Goal: Task Accomplishment & Management: Use online tool/utility

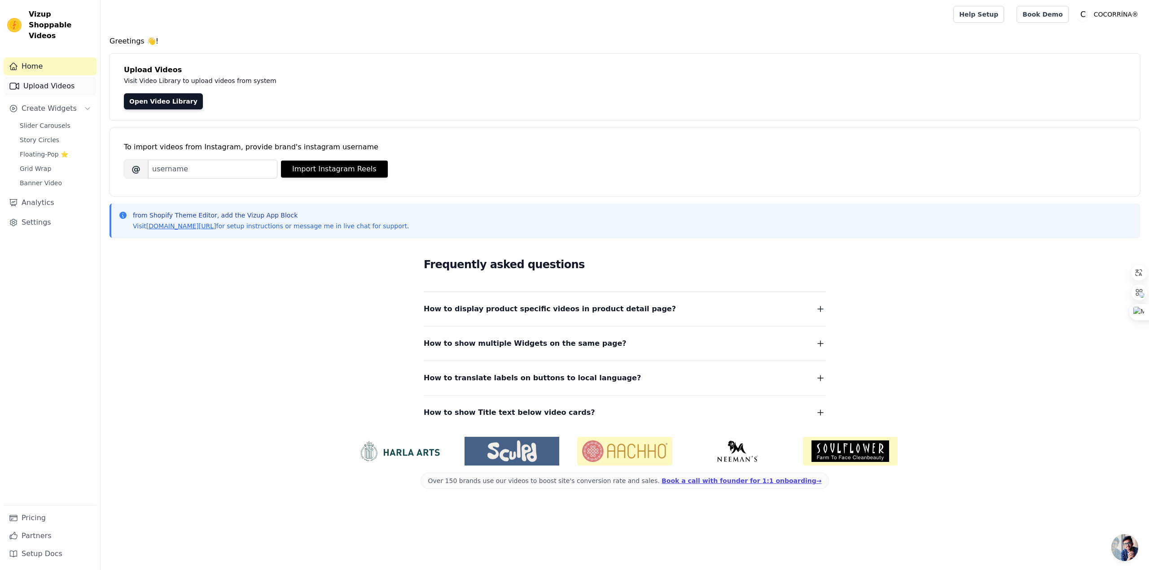
click at [51, 78] on link "Upload Videos" at bounding box center [50, 86] width 93 height 18
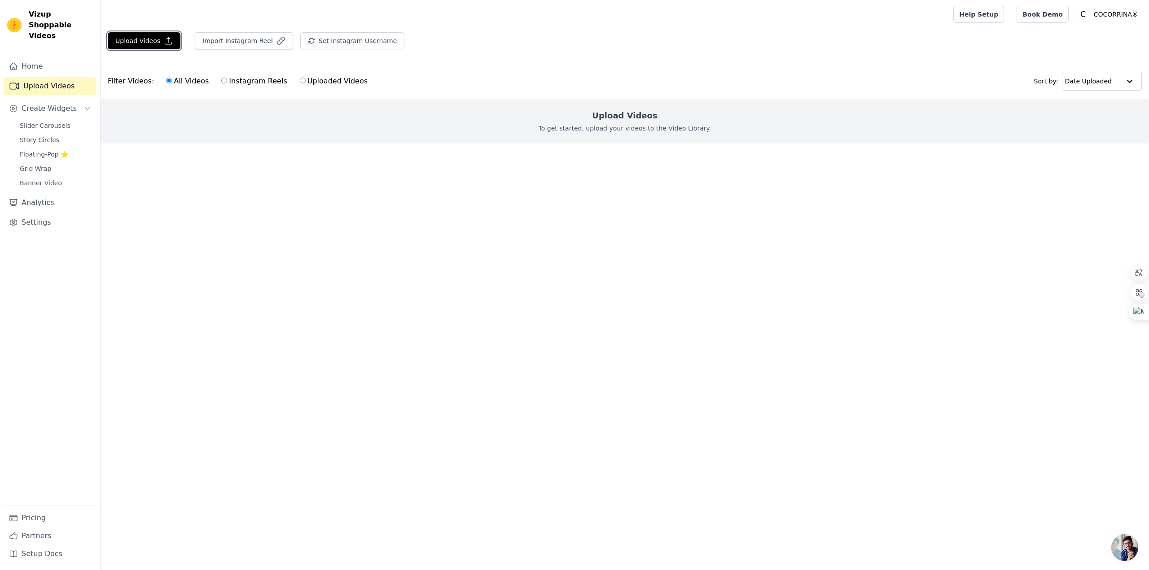
click at [146, 43] on button "Upload Videos" at bounding box center [144, 40] width 73 height 17
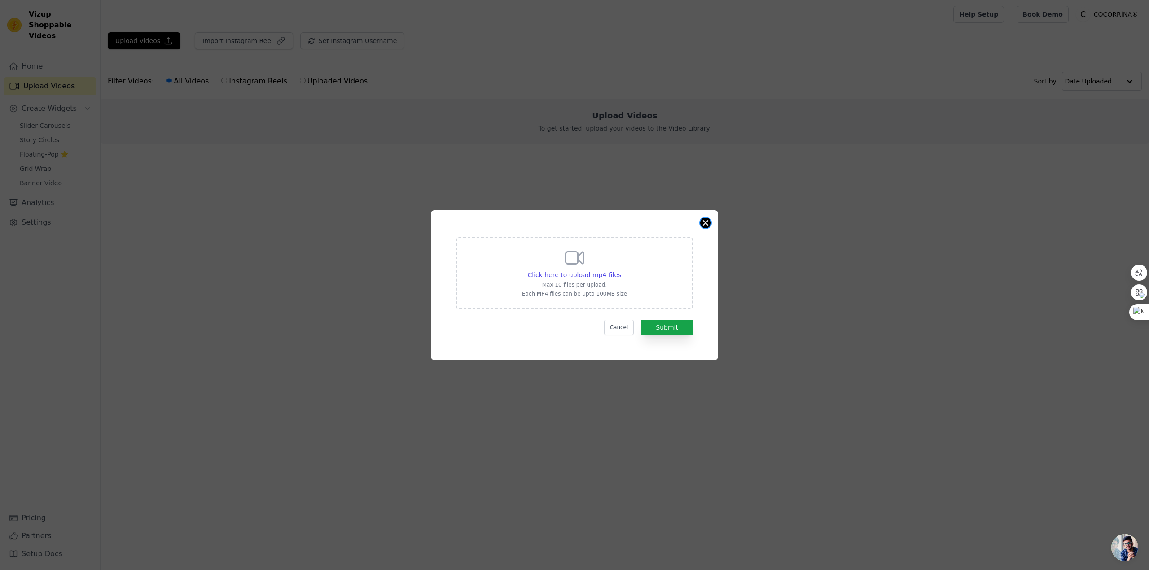
click at [707, 219] on button "Close modal" at bounding box center [705, 223] width 11 height 11
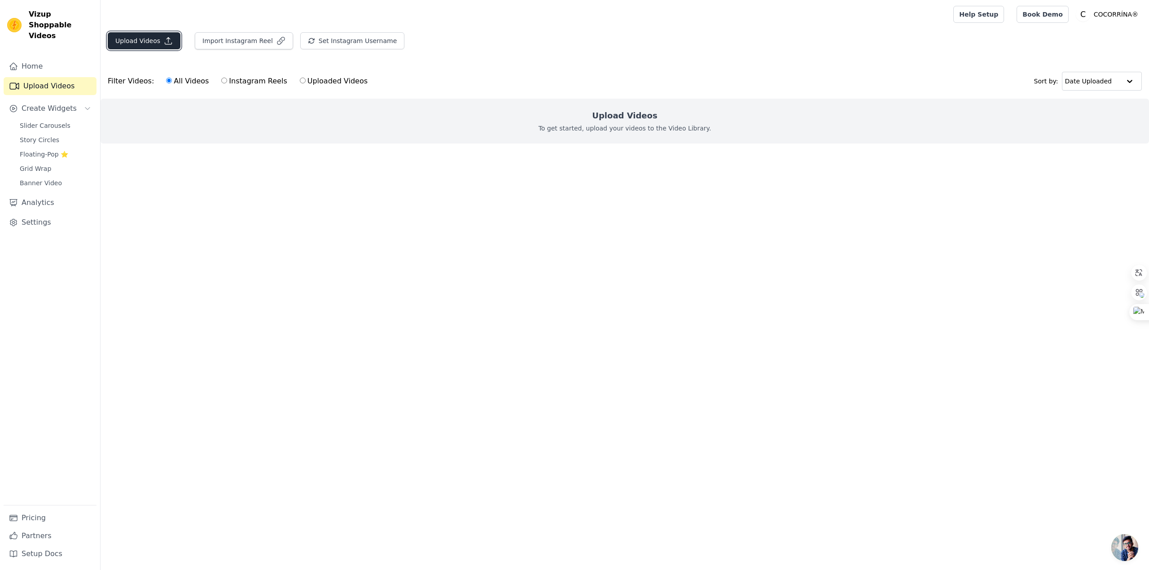
click at [145, 43] on button "Upload Videos" at bounding box center [144, 40] width 73 height 17
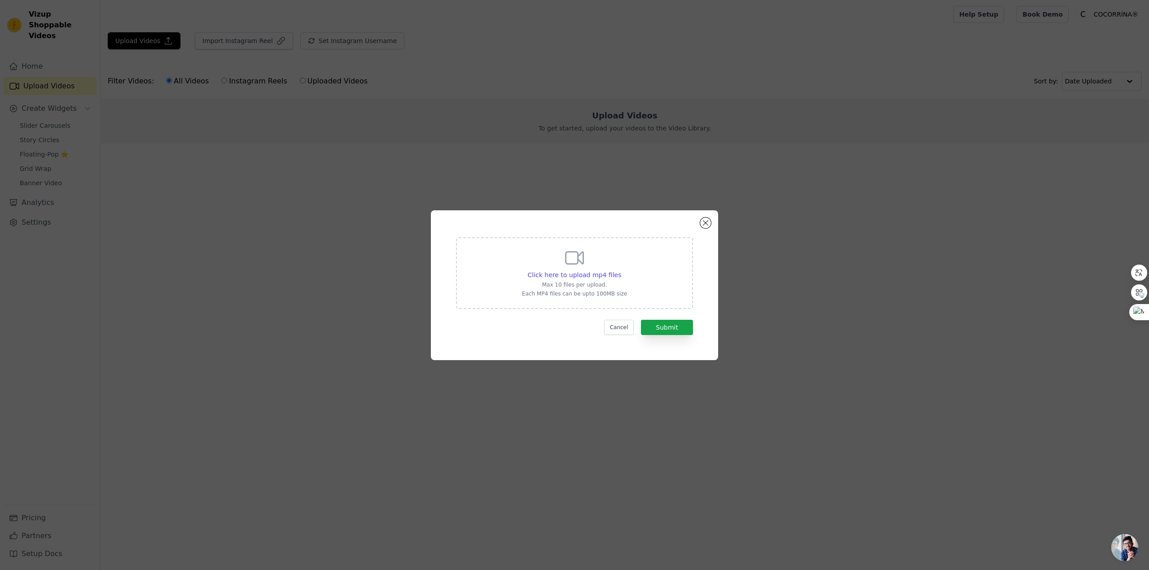
click at [574, 252] on icon at bounding box center [574, 258] width 17 height 12
click at [621, 270] on input "Click here to upload mp4 files Max 10 files per upload. Each MP4 files can be u…" at bounding box center [621, 270] width 0 height 0
type input "C:\fakepath\cv-英语.mp4"
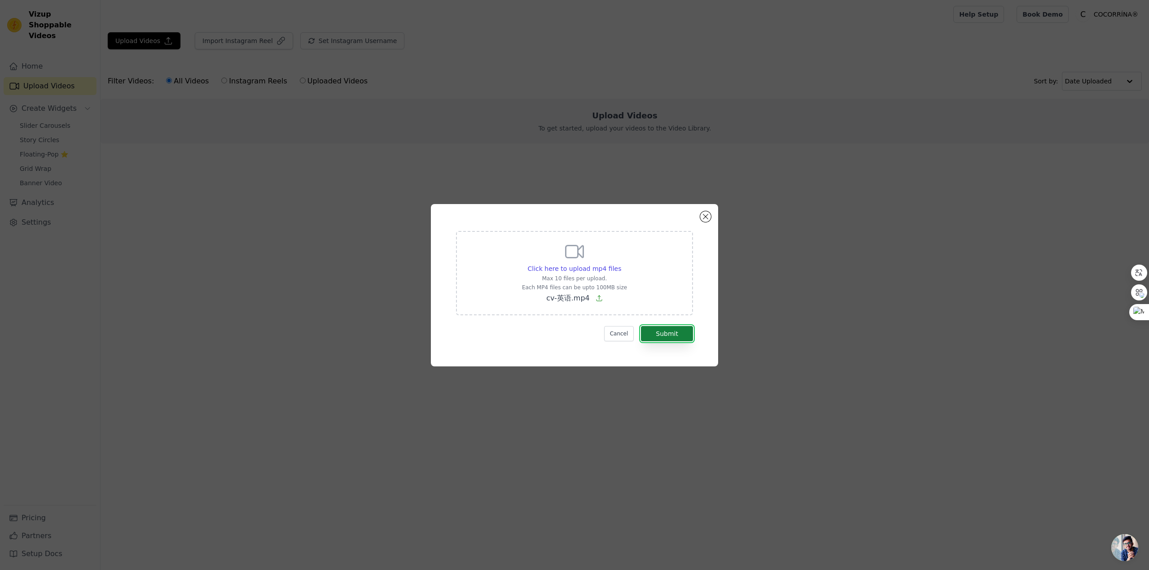
click at [668, 338] on button "Submit" at bounding box center [667, 333] width 52 height 15
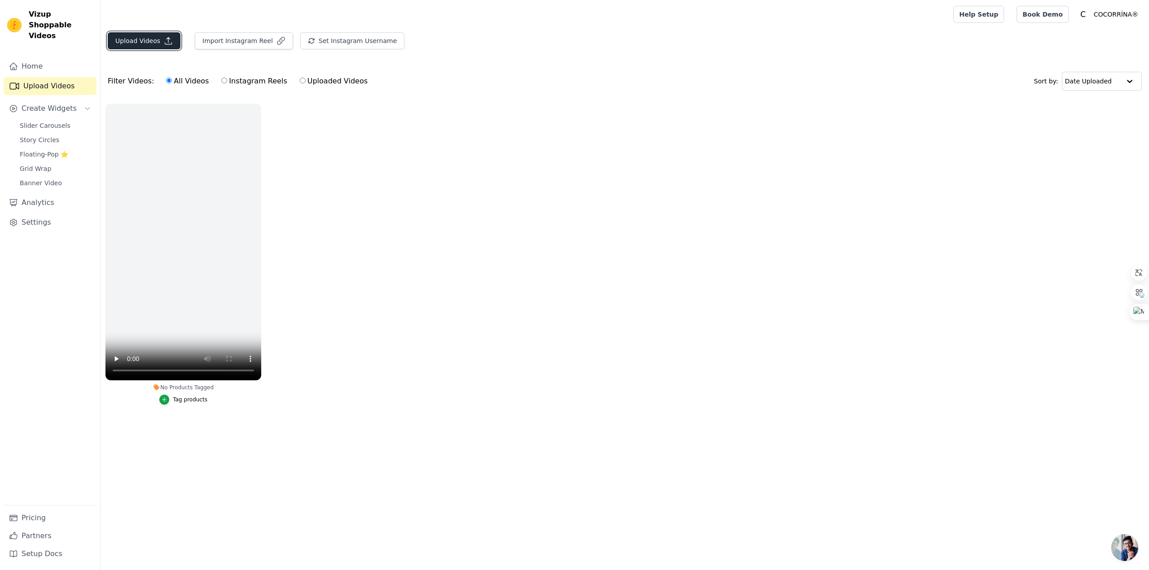
click at [143, 43] on button "Upload Videos" at bounding box center [144, 40] width 73 height 17
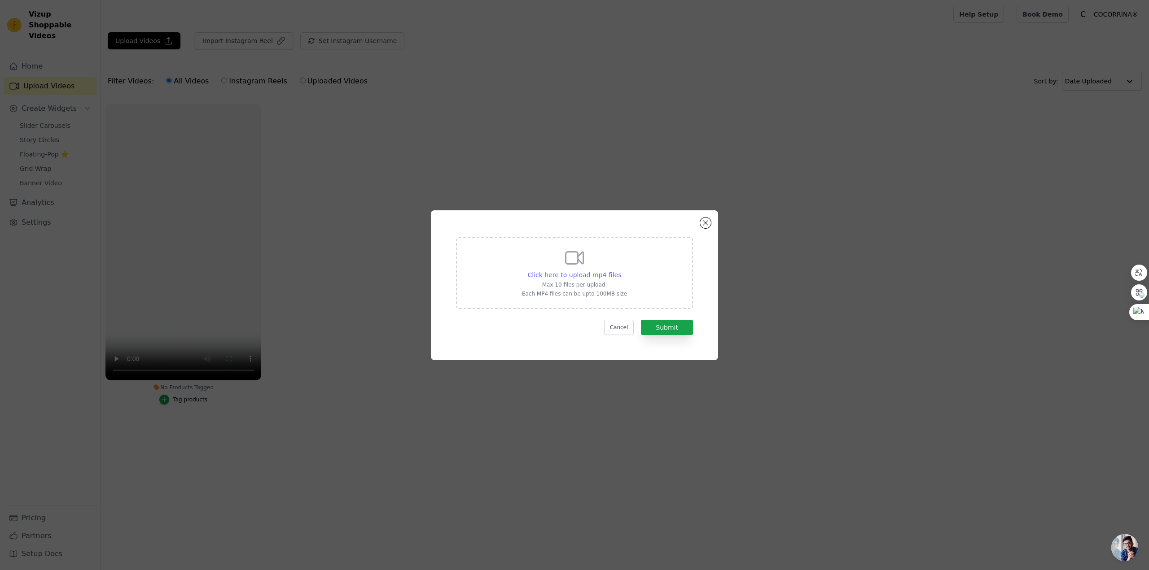
click at [595, 275] on span "Click here to upload mp4 files" at bounding box center [575, 274] width 94 height 7
click at [621, 271] on input "Click here to upload mp4 files Max 10 files per upload. Each MP4 files can be u…" at bounding box center [621, 270] width 0 height 0
click at [611, 331] on button "Cancel" at bounding box center [619, 327] width 30 height 15
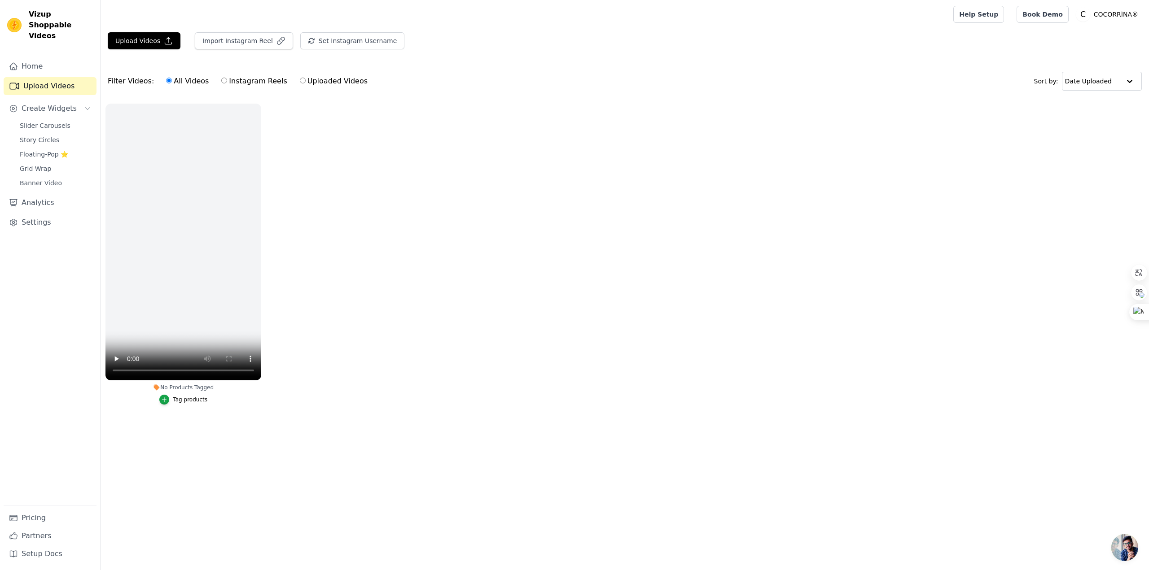
drag, startPoint x: 581, startPoint y: 19, endPoint x: 473, endPoint y: 24, distance: 108.3
click at [581, 19] on div at bounding box center [525, 14] width 835 height 29
click at [151, 43] on button "Upload Videos" at bounding box center [144, 40] width 73 height 17
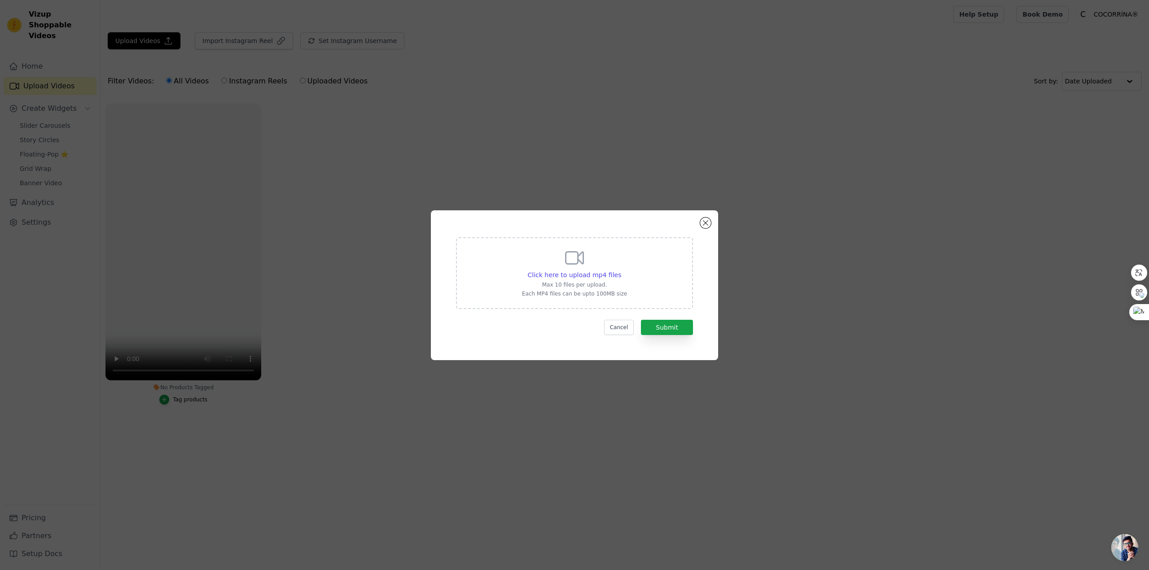
click at [571, 262] on icon at bounding box center [575, 258] width 22 height 22
click at [621, 270] on input "Click here to upload mp4 files Max 10 files per upload. Each MP4 files can be u…" at bounding box center [621, 270] width 0 height 0
type input "C:\fakepath\cl.mp4"
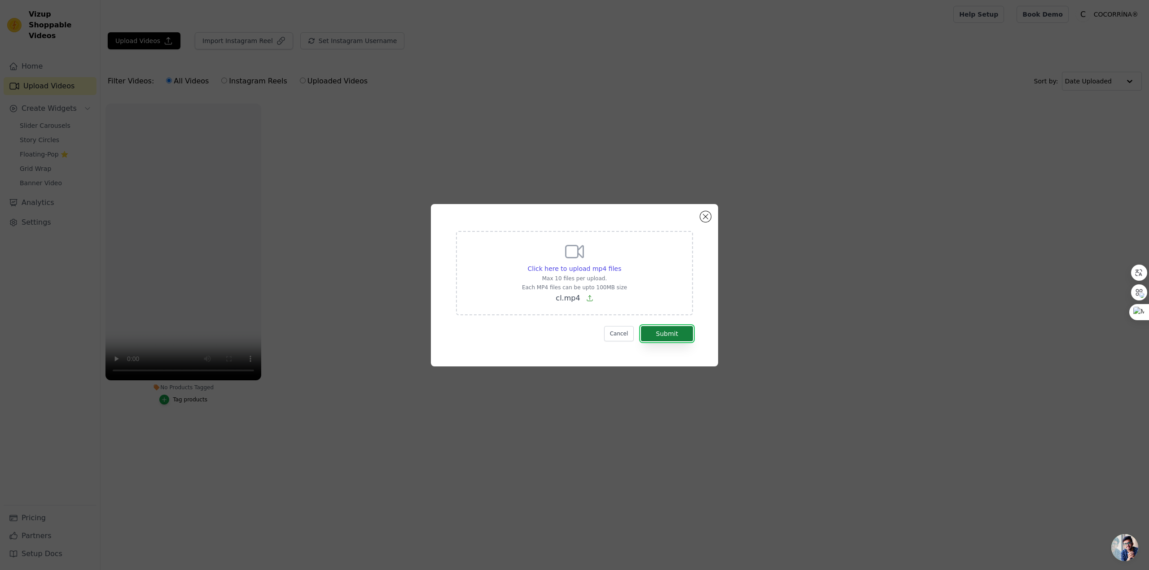
click at [665, 335] on button "Submit" at bounding box center [667, 333] width 52 height 15
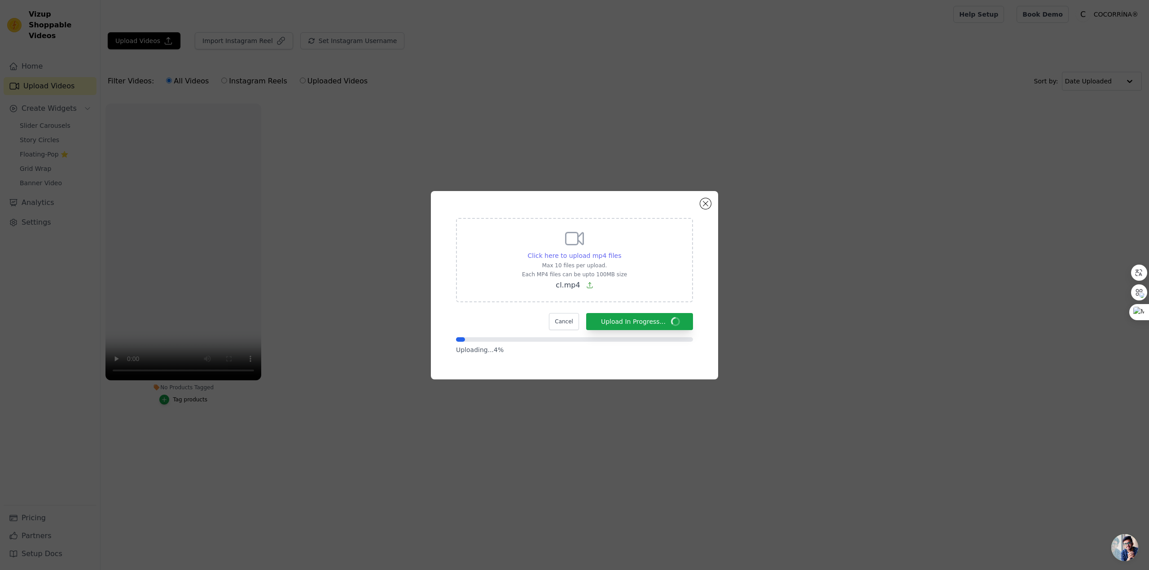
click at [607, 254] on span "Click here to upload mp4 files" at bounding box center [575, 255] width 94 height 7
click at [621, 251] on input "Click here to upload mp4 files Max 10 files per upload. Each MP4 files can be u…" at bounding box center [621, 251] width 0 height 0
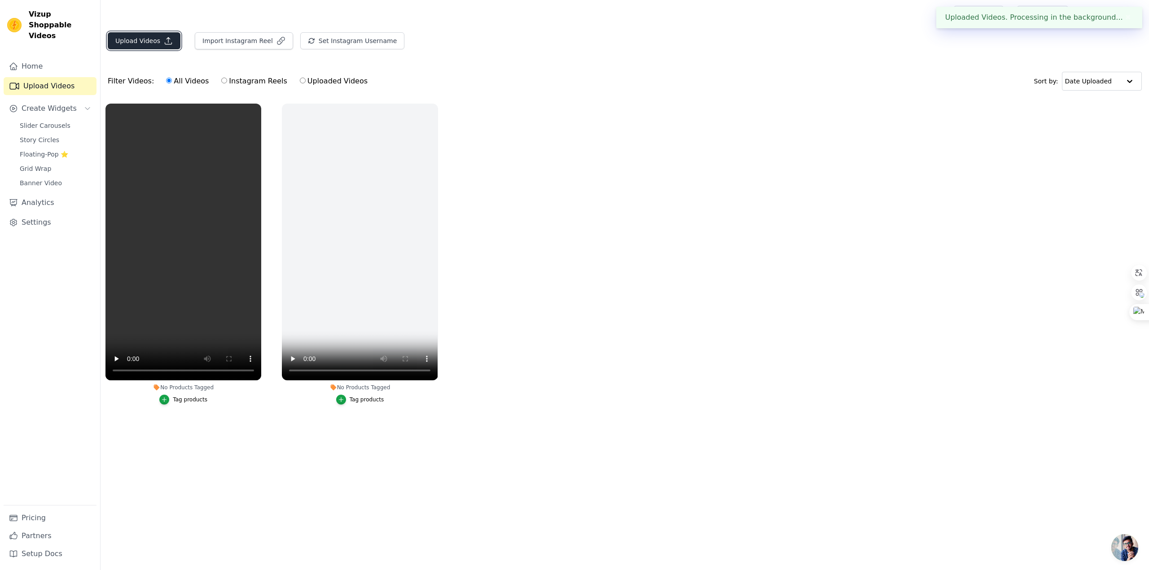
click at [142, 43] on button "Upload Videos" at bounding box center [144, 40] width 73 height 17
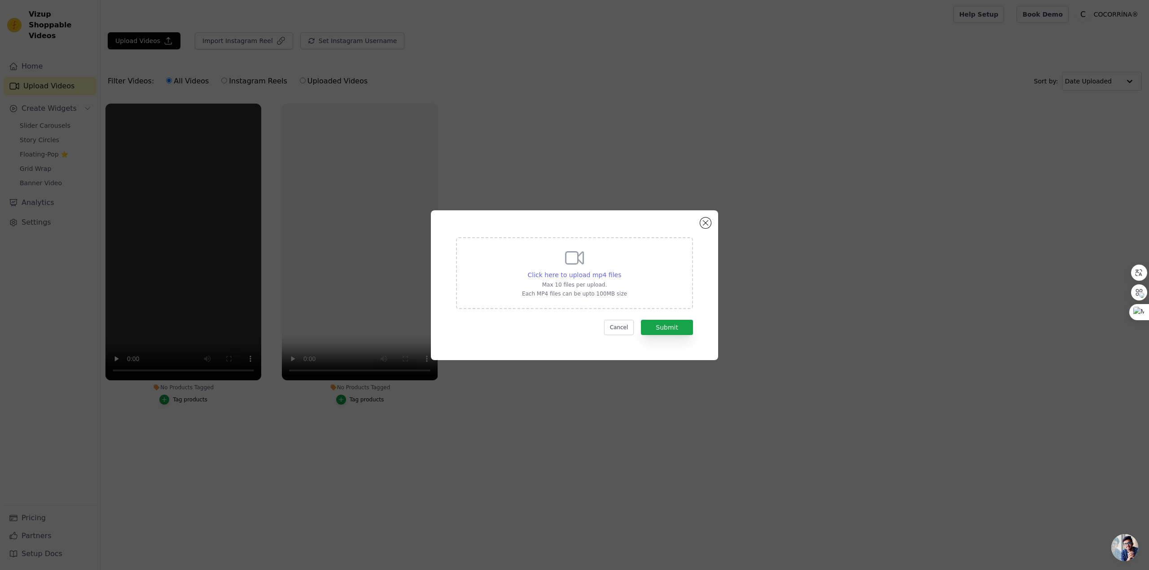
click at [572, 274] on span "Click here to upload mp4 files" at bounding box center [575, 274] width 94 height 7
click at [621, 271] on input "Click here to upload mp4 files Max 10 files per upload. Each MP4 files can be u…" at bounding box center [621, 270] width 0 height 0
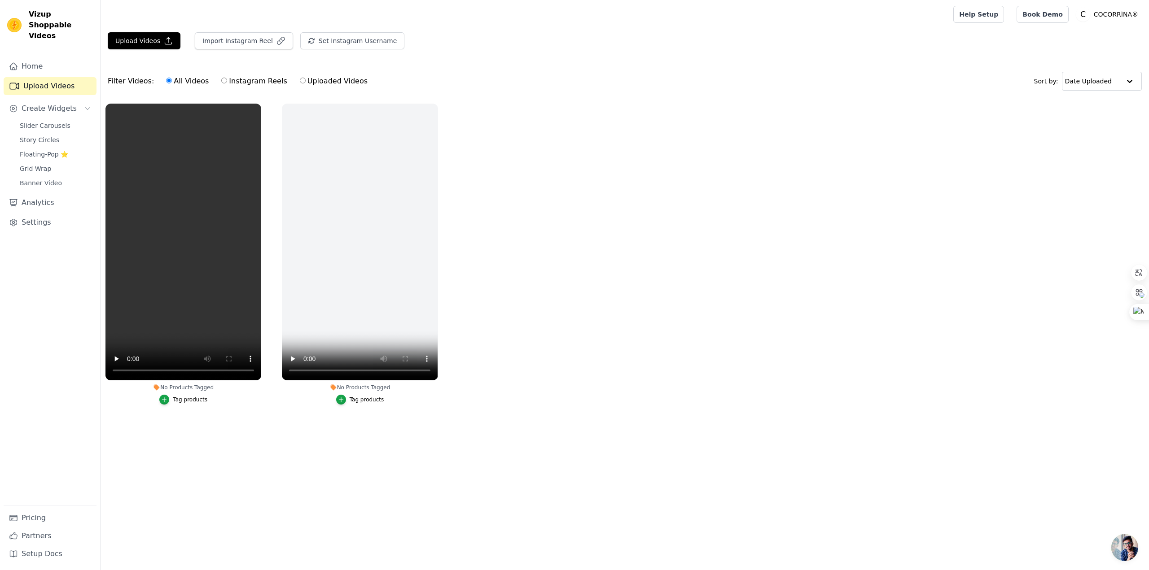
click at [595, 306] on ul "No Products Tagged Tag products No Products Tagged Tag products" at bounding box center [625, 263] width 1048 height 329
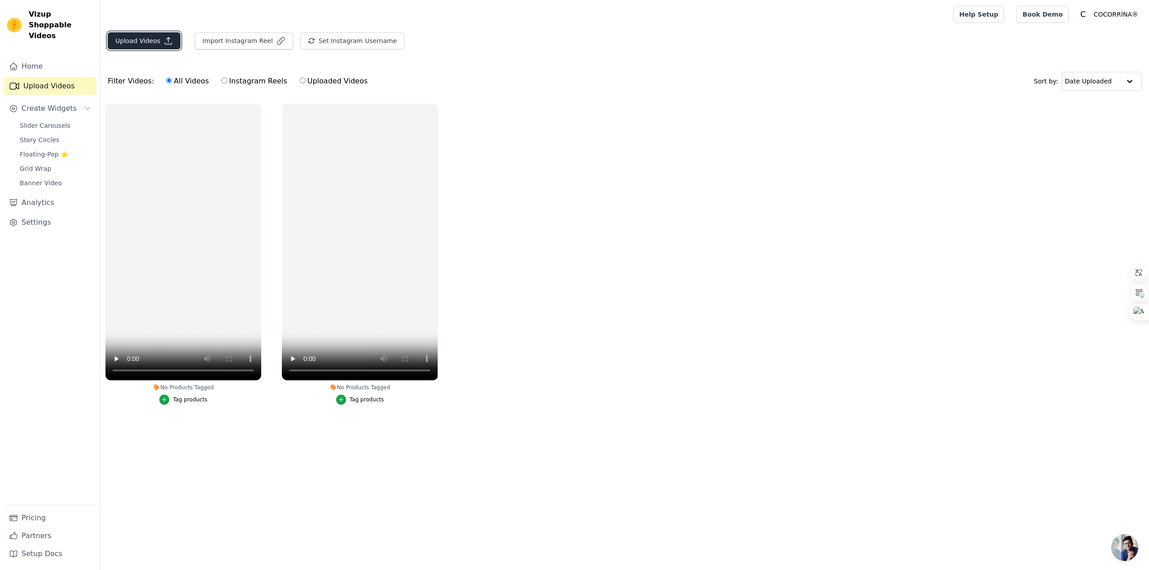
click at [148, 44] on button "Upload Videos" at bounding box center [144, 40] width 73 height 17
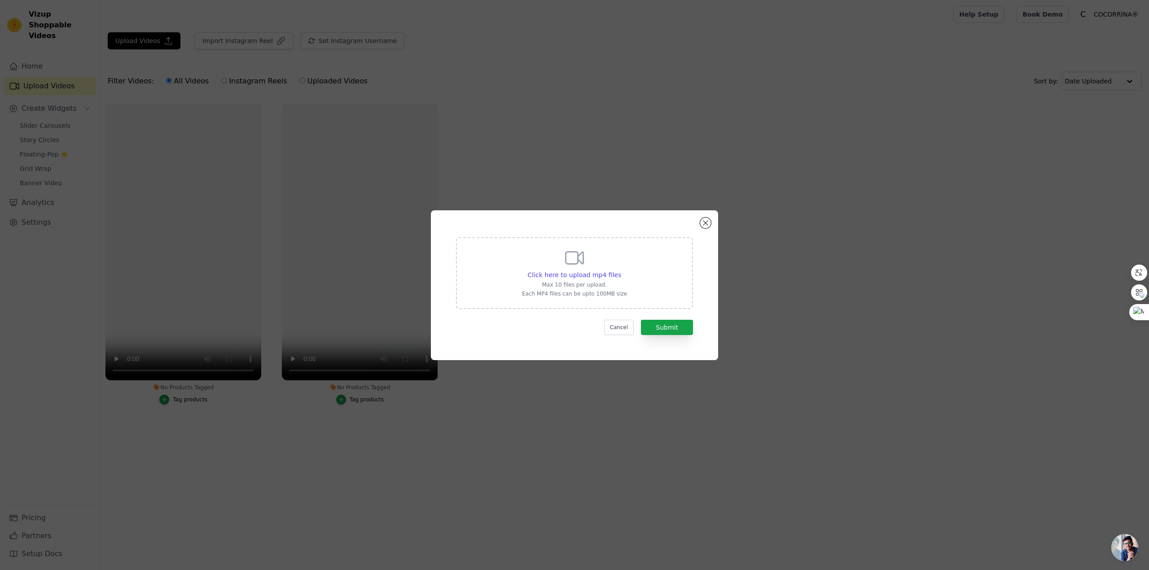
click at [578, 263] on icon at bounding box center [575, 258] width 22 height 22
click at [621, 270] on input "Click here to upload mp4 files Max 10 files per upload. Each MP4 files can be u…" at bounding box center [621, 270] width 0 height 0
type input "C:\fakepath\8月26日.mp4"
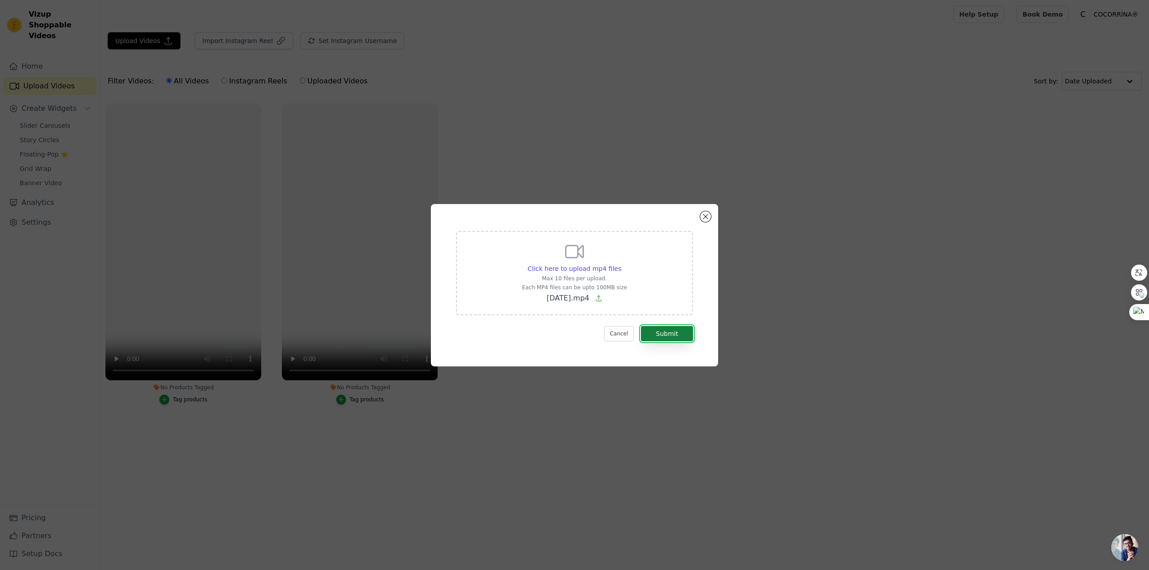
click at [671, 336] on button "Submit" at bounding box center [667, 333] width 52 height 15
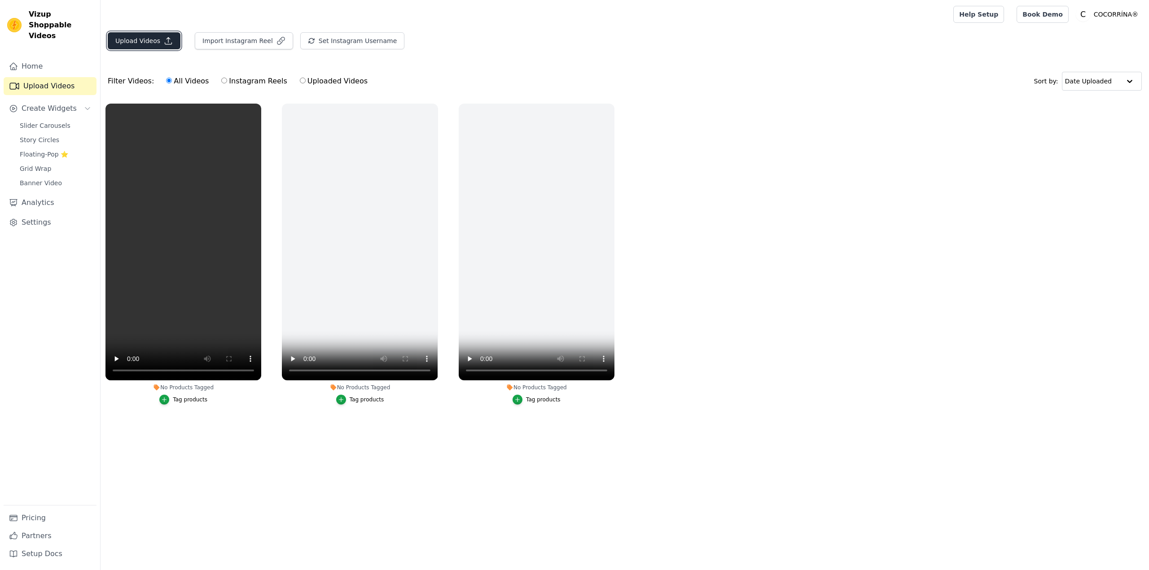
click at [149, 37] on button "Upload Videos" at bounding box center [144, 40] width 73 height 17
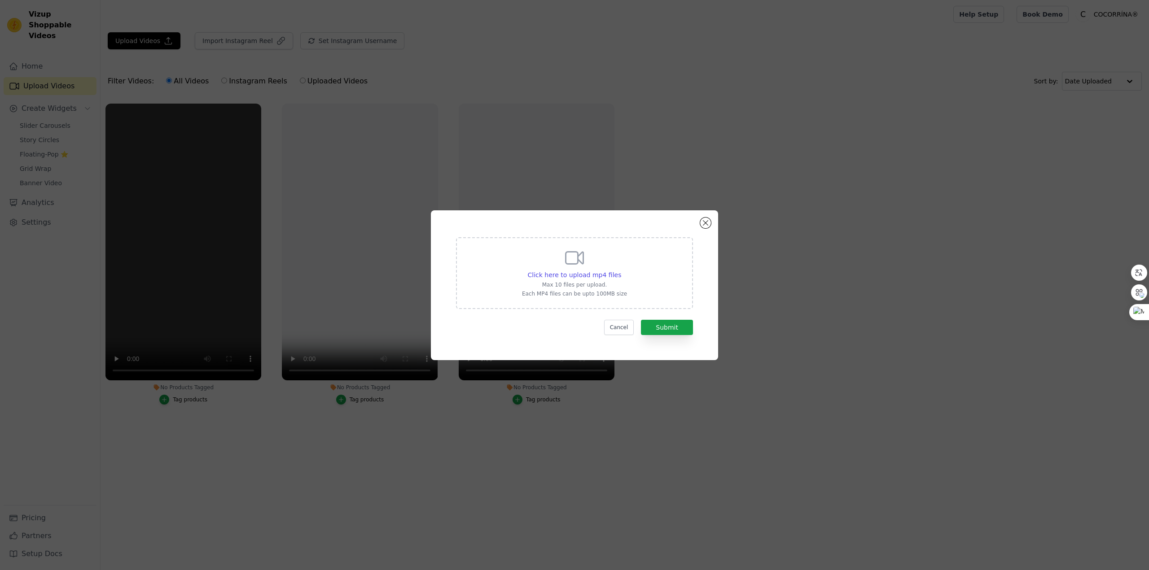
click at [573, 245] on div "Click here to upload mp4 files Max 10 files per upload. Each MP4 files can be u…" at bounding box center [574, 273] width 237 height 72
click at [621, 270] on input "Click here to upload mp4 files Max 10 files per upload. Each MP4 files can be u…" at bounding box center [621, 270] width 0 height 0
type input "C:\fakepath\[DATE](1).mp4"
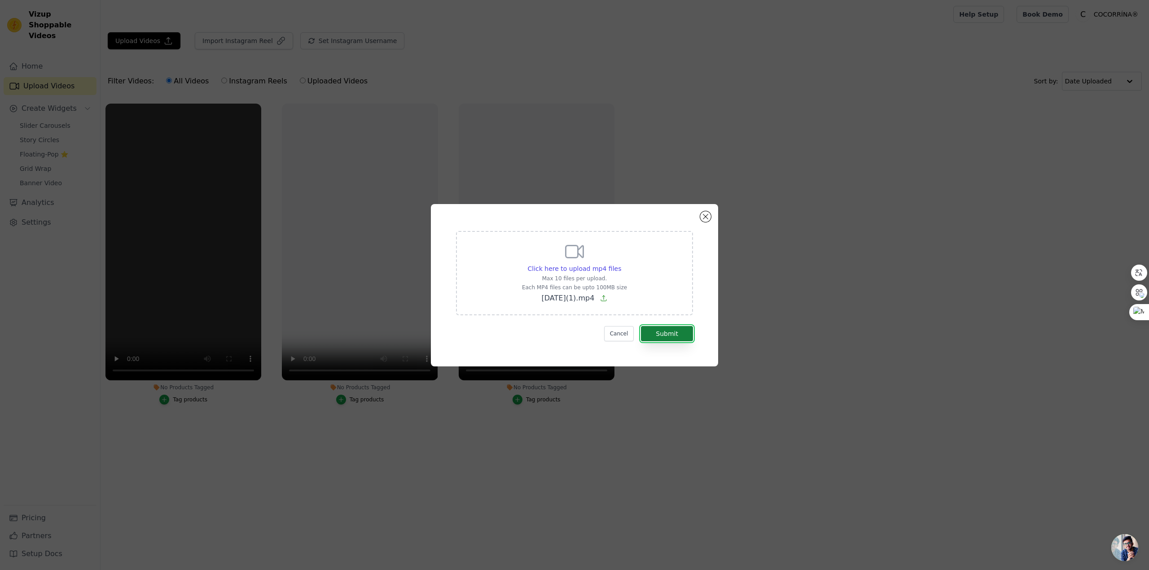
click at [675, 335] on button "Submit" at bounding box center [667, 333] width 52 height 15
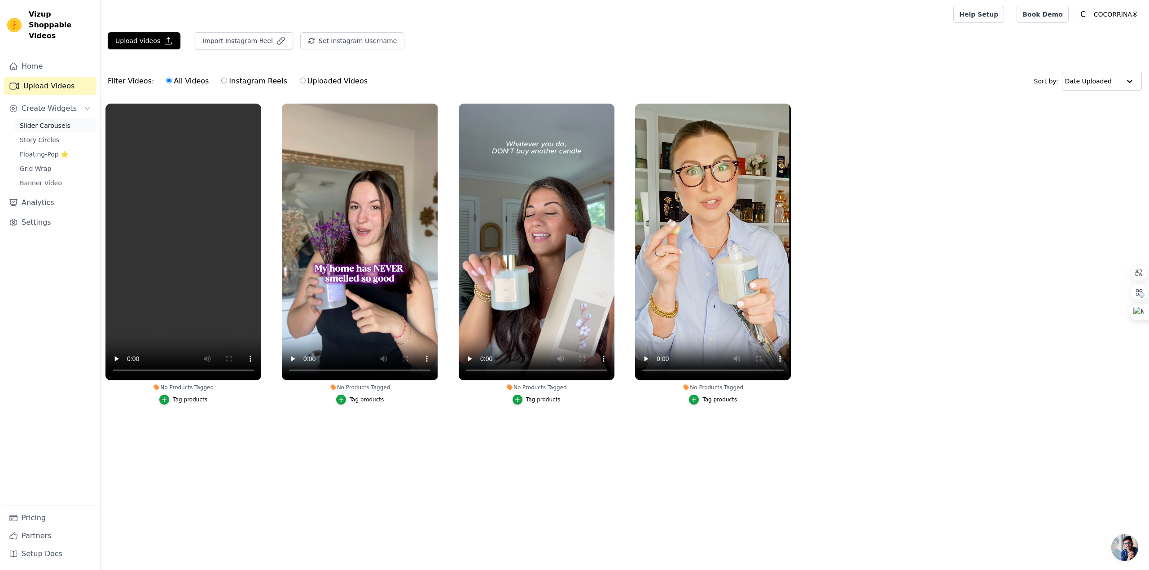
click at [49, 121] on span "Slider Carousels" at bounding box center [45, 125] width 51 height 9
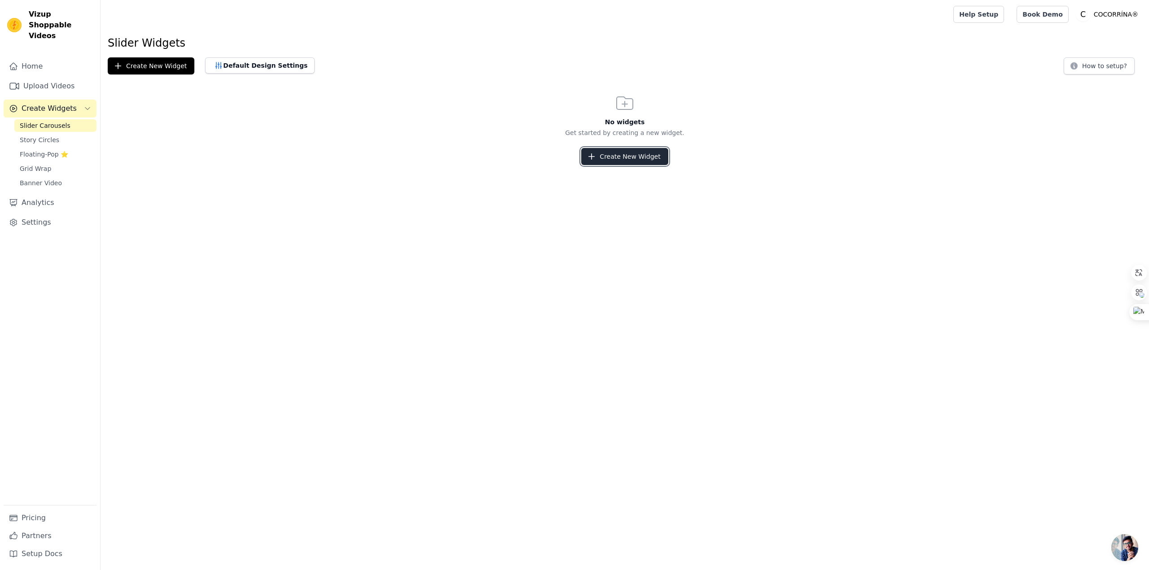
click at [625, 154] on button "Create New Widget" at bounding box center [624, 156] width 87 height 17
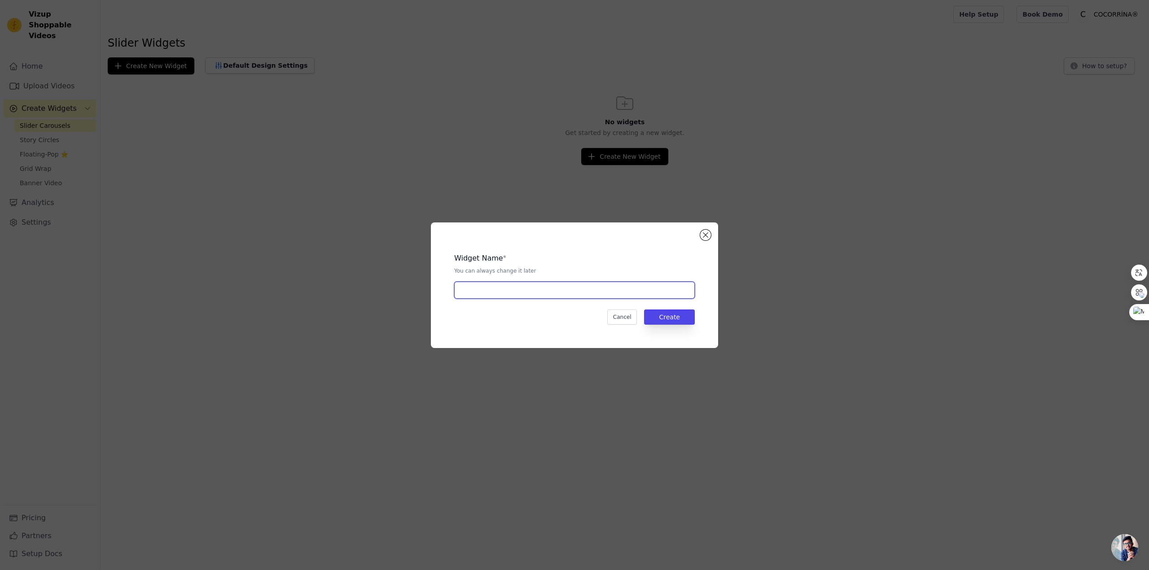
click at [534, 282] on input "text" at bounding box center [574, 290] width 241 height 17
type input "collection page"
click at [678, 312] on button "Create" at bounding box center [669, 317] width 51 height 15
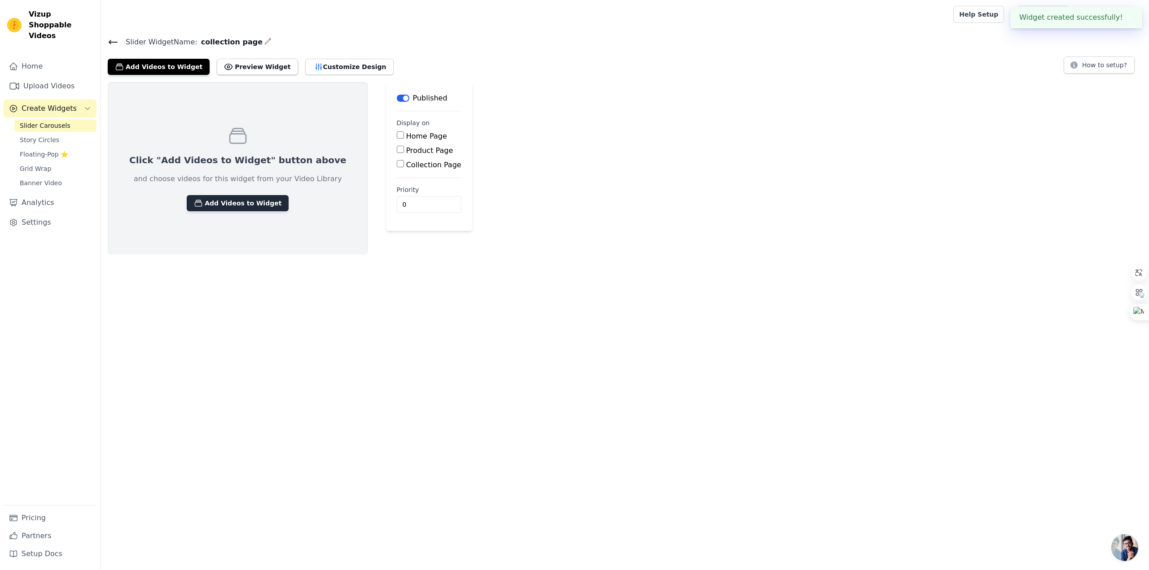
click at [237, 204] on button "Add Videos to Widget" at bounding box center [238, 203] width 102 height 16
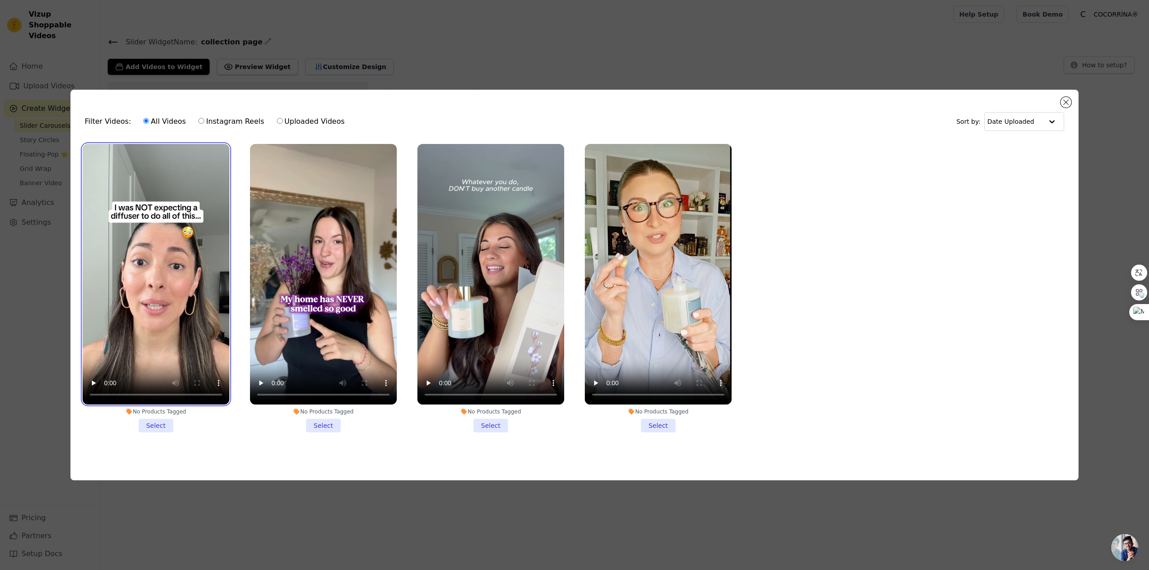
click at [189, 294] on video at bounding box center [156, 274] width 147 height 261
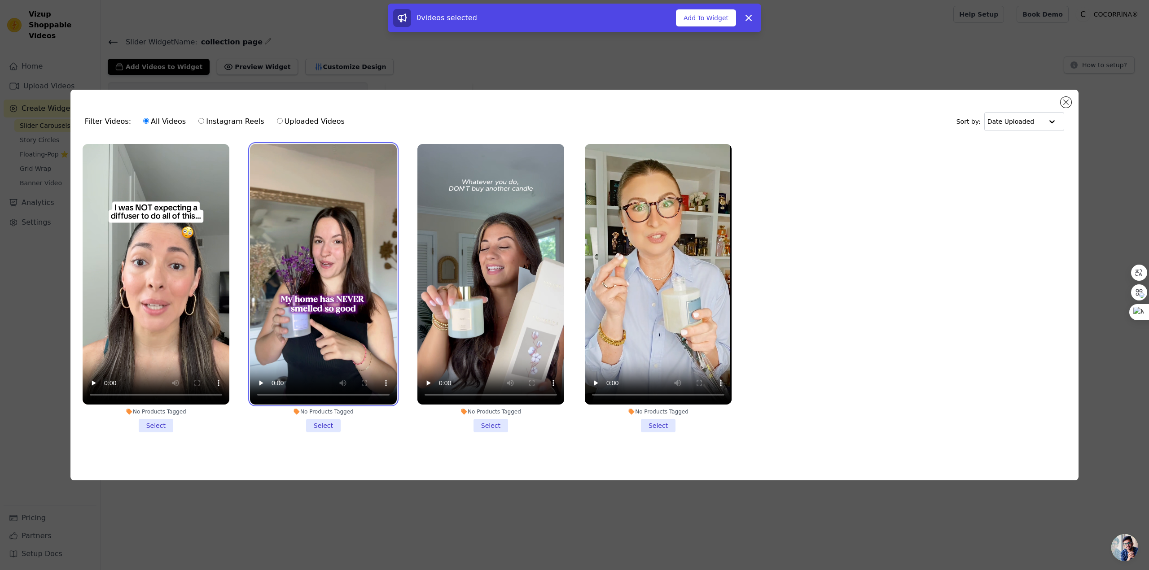
click at [324, 278] on video at bounding box center [323, 274] width 147 height 261
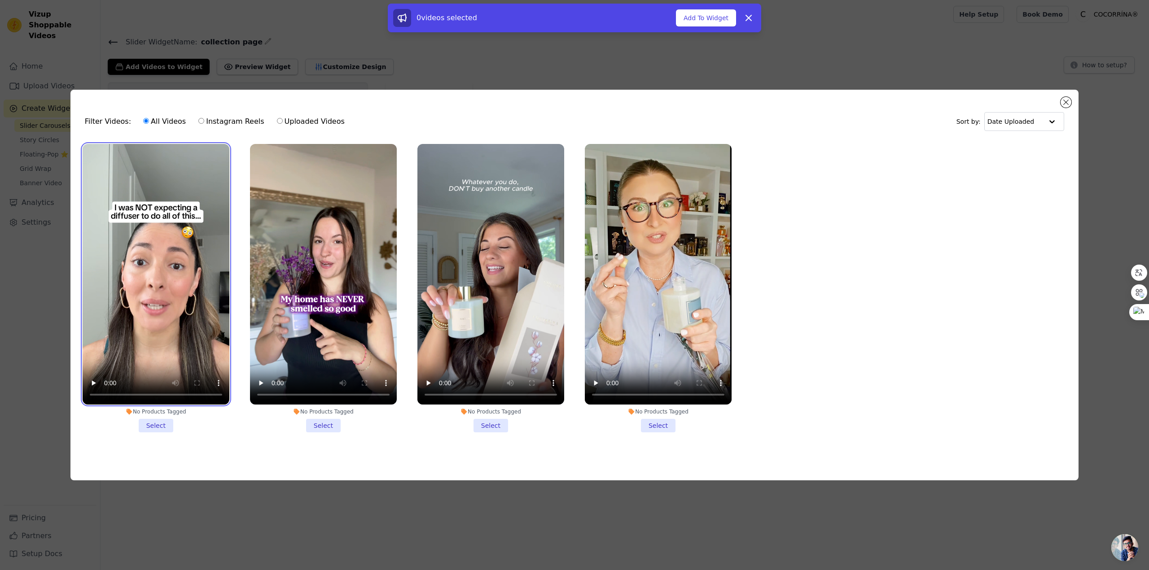
click at [176, 259] on video at bounding box center [156, 274] width 147 height 261
click at [497, 420] on li "No Products Tagged Select" at bounding box center [490, 288] width 147 height 289
click at [0, 0] on input "No Products Tagged Select" at bounding box center [0, 0] width 0 height 0
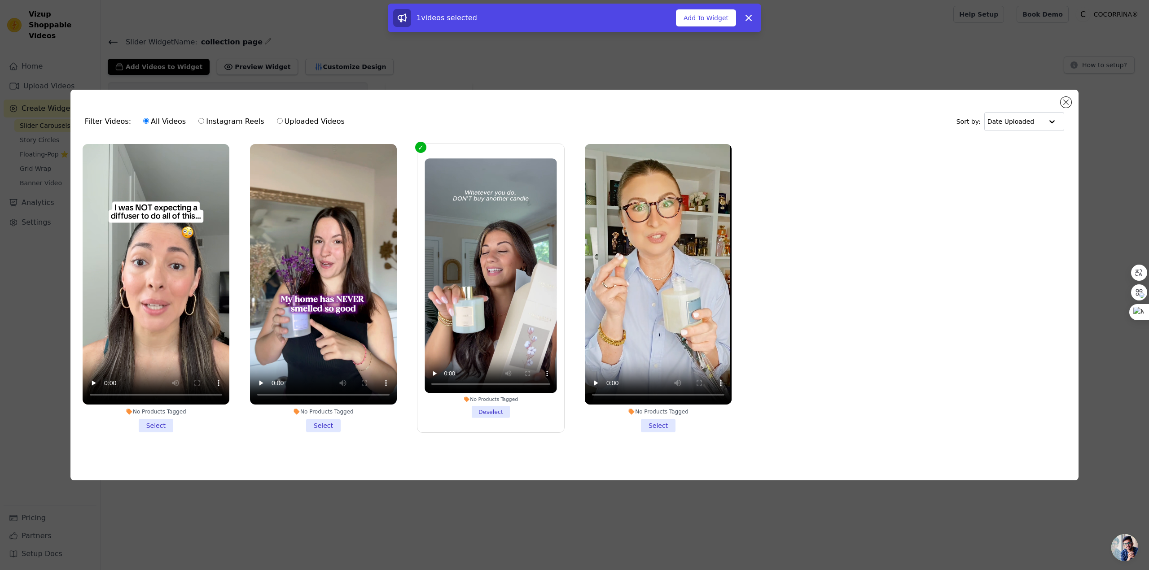
click at [665, 420] on li "No Products Tagged Select" at bounding box center [658, 288] width 147 height 289
click at [0, 0] on input "No Products Tagged Select" at bounding box center [0, 0] width 0 height 0
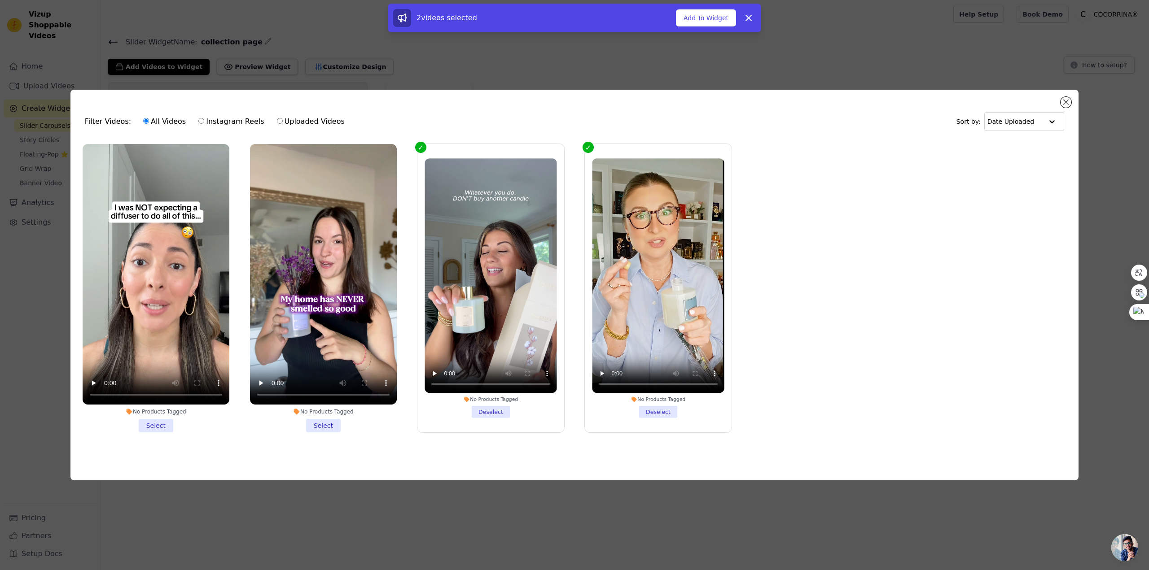
click at [302, 424] on li "No Products Tagged Select" at bounding box center [323, 288] width 147 height 289
click at [0, 0] on input "No Products Tagged Select" at bounding box center [0, 0] width 0 height 0
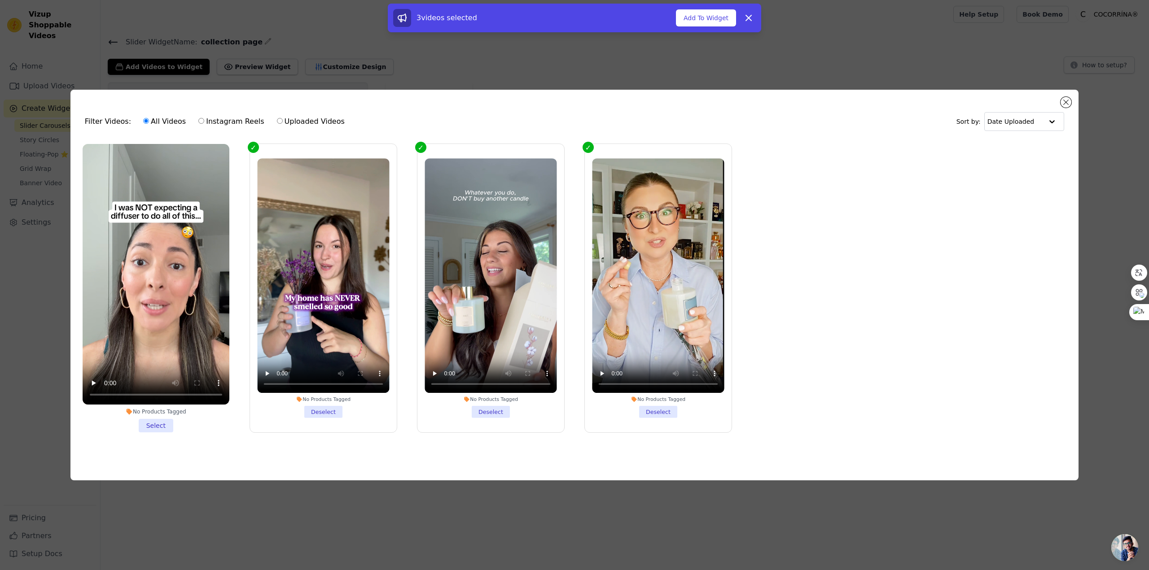
click at [168, 417] on li "No Products Tagged Select" at bounding box center [156, 288] width 147 height 289
click at [0, 0] on input "No Products Tagged Select" at bounding box center [0, 0] width 0 height 0
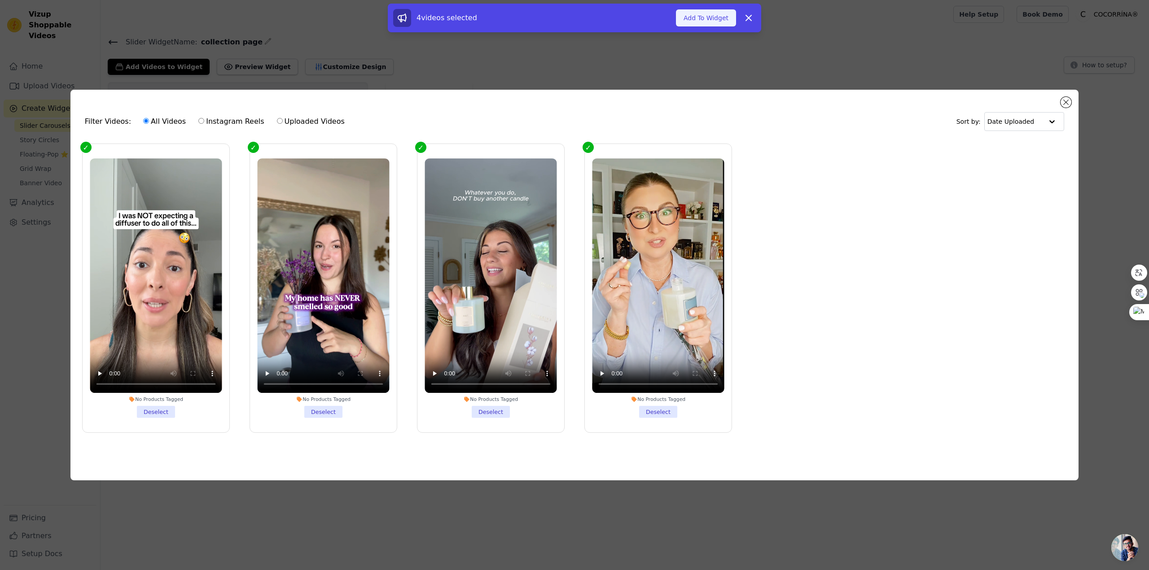
click at [715, 21] on button "Add To Widget" at bounding box center [706, 17] width 60 height 17
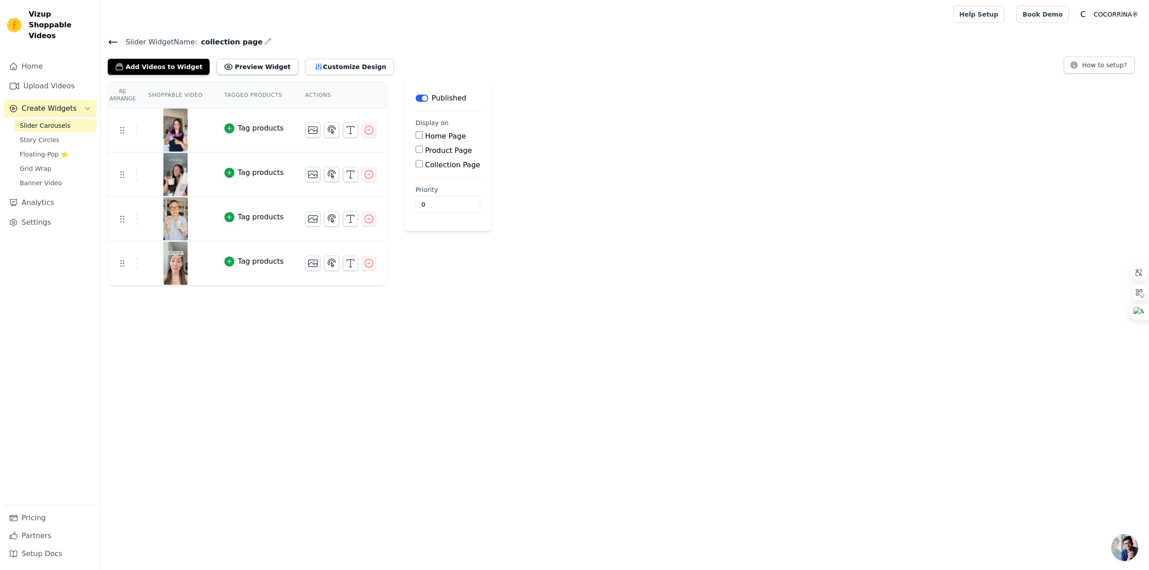
click at [416, 165] on input "Collection Page" at bounding box center [419, 163] width 7 height 7
checkbox input "true"
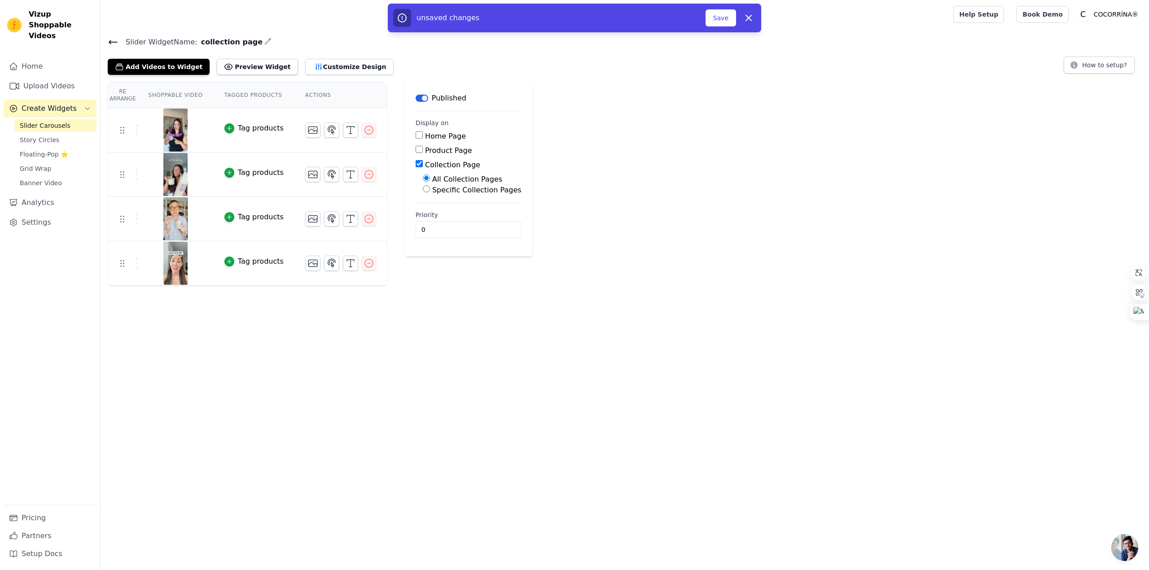
click at [433, 191] on label "Specific Collection Pages" at bounding box center [476, 190] width 89 height 9
click at [430, 191] on input "Specific Collection Pages" at bounding box center [426, 188] width 7 height 7
radio input "true"
click at [469, 206] on button "Select Collection Pages" at bounding box center [465, 210] width 85 height 15
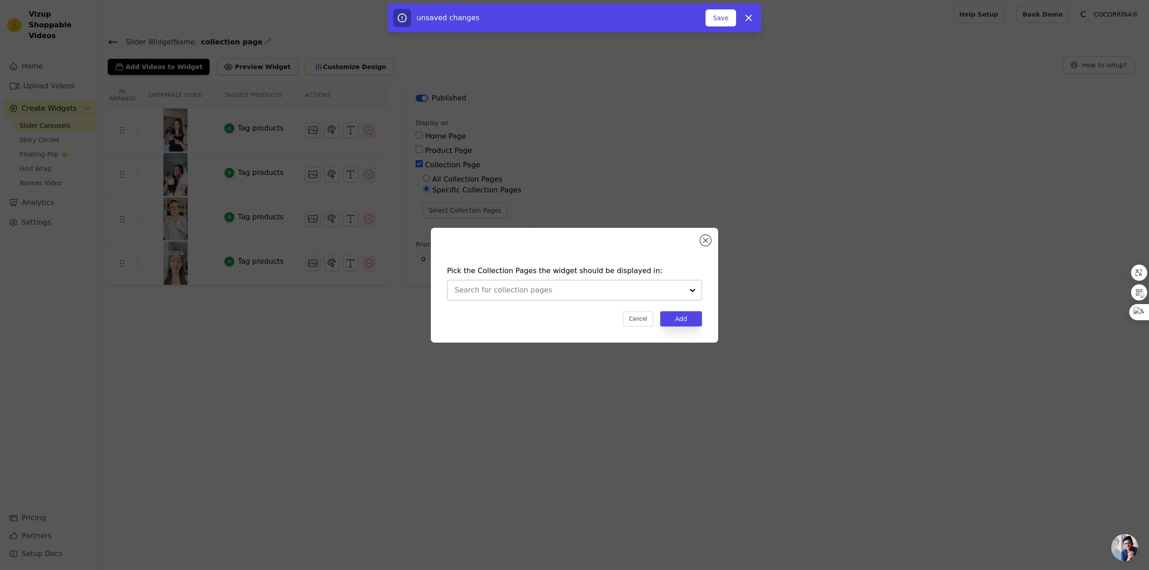
click at [555, 292] on input "text" at bounding box center [569, 290] width 229 height 11
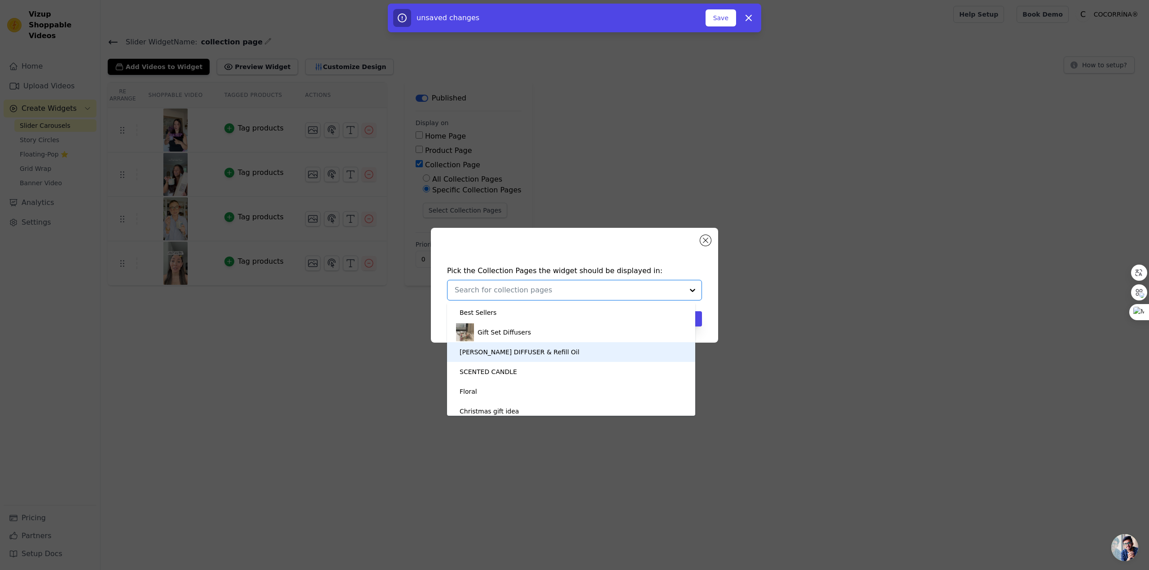
click at [507, 354] on div "[PERSON_NAME] DIFFUSER & Refill Oil" at bounding box center [519, 352] width 120 height 20
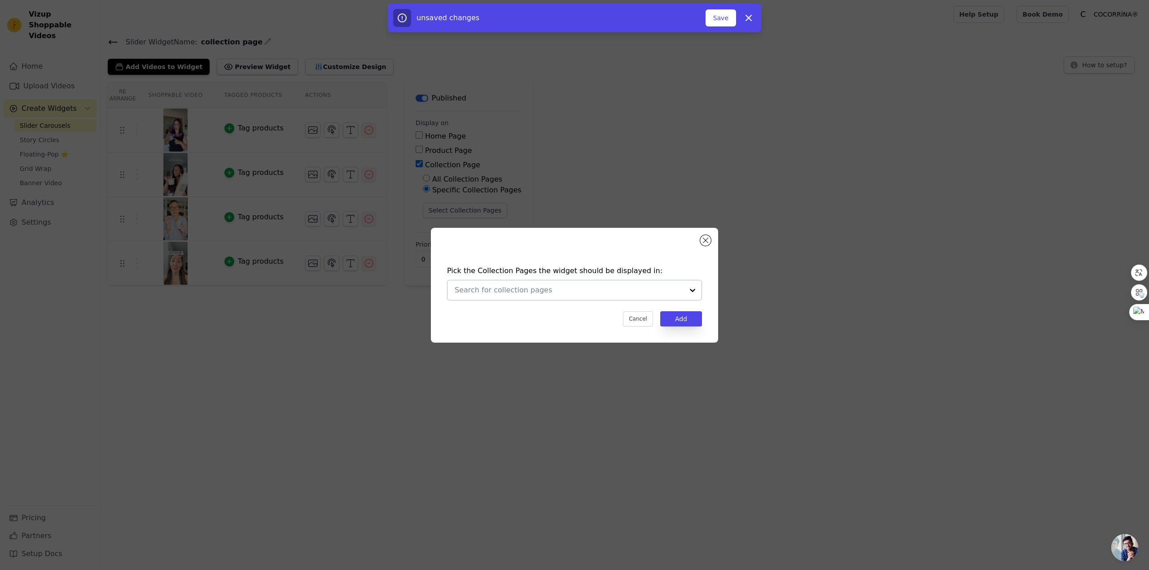
click at [695, 292] on div at bounding box center [692, 290] width 18 height 20
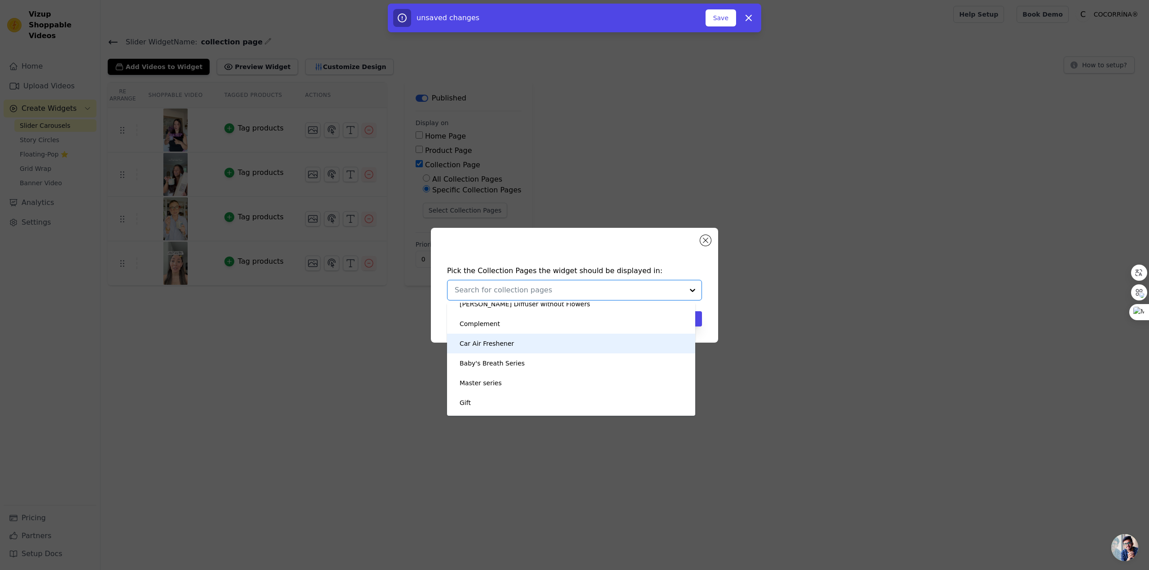
scroll to position [192, 0]
click at [514, 358] on div "Baby's Breath Series" at bounding box center [491, 358] width 65 height 20
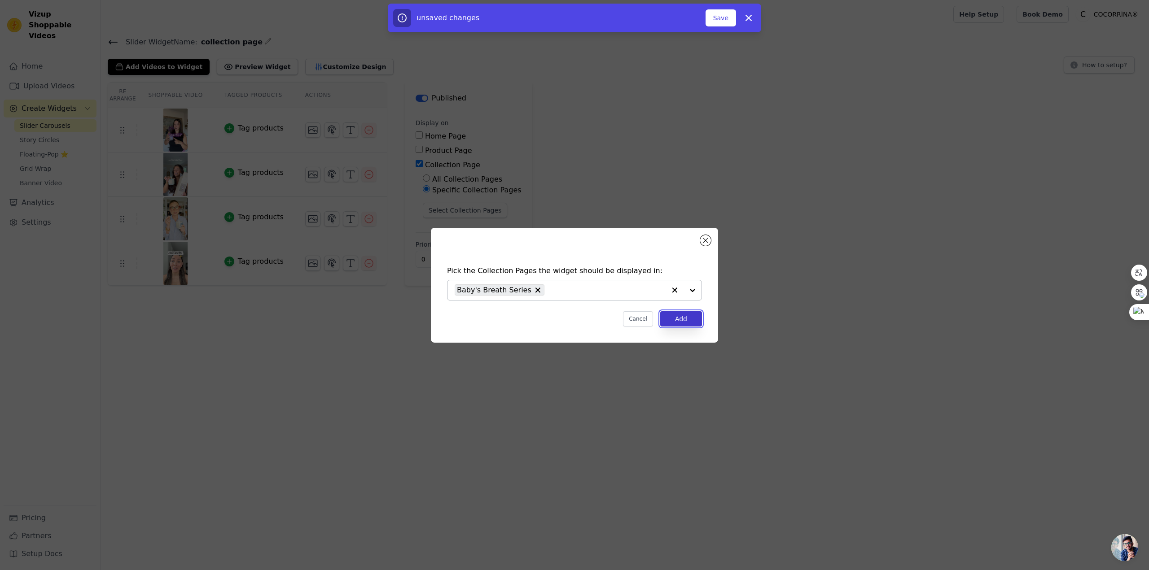
click at [690, 322] on button "Add" at bounding box center [681, 318] width 42 height 15
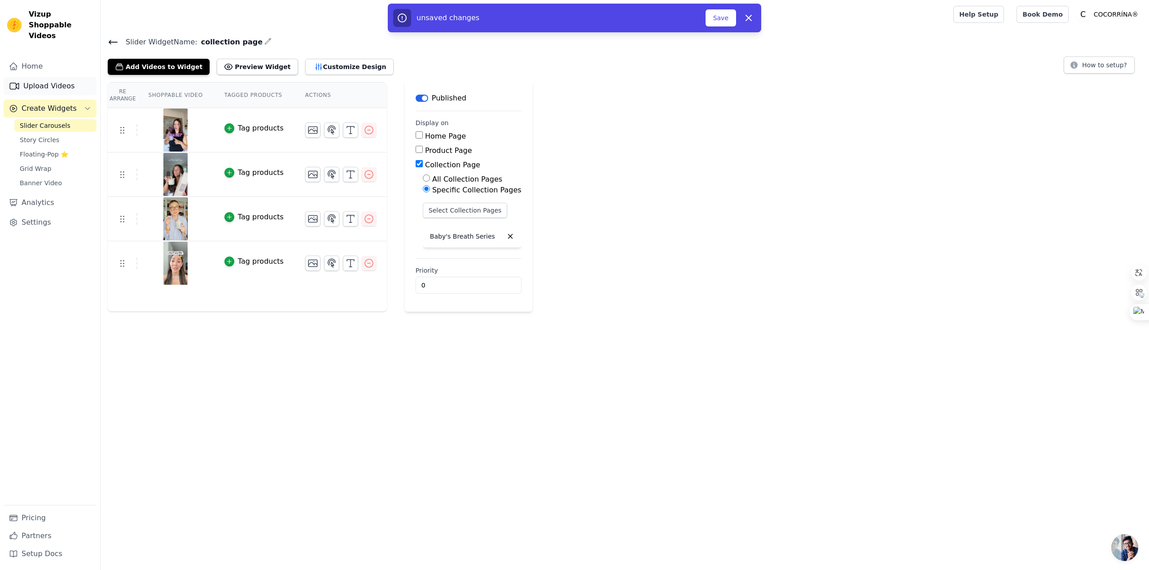
click at [41, 77] on link "Upload Videos" at bounding box center [50, 86] width 93 height 18
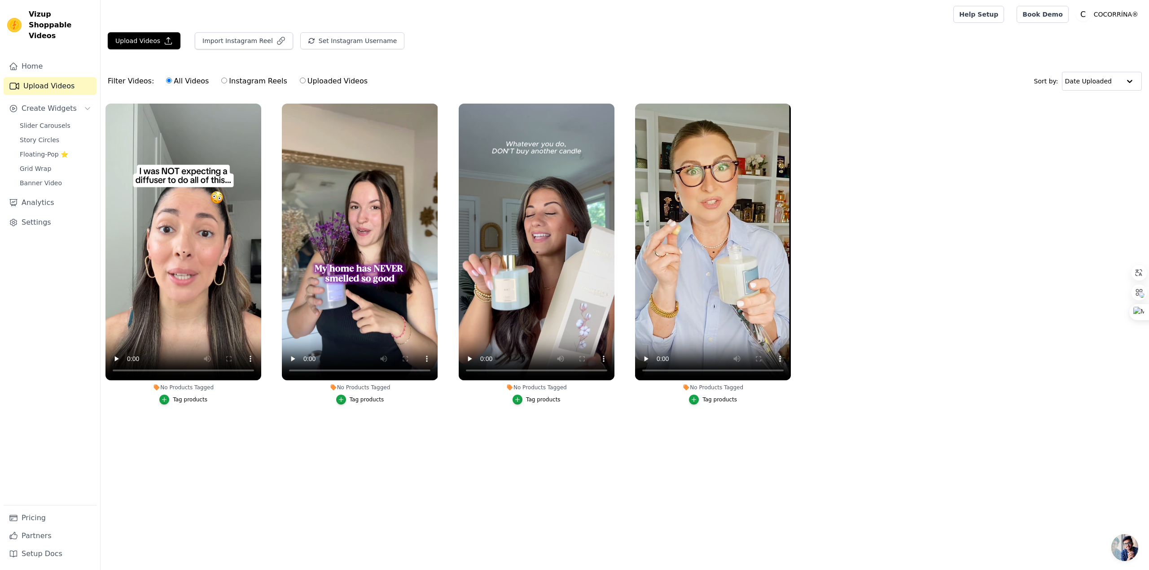
click at [195, 404] on button "Tag products" at bounding box center [183, 400] width 48 height 10
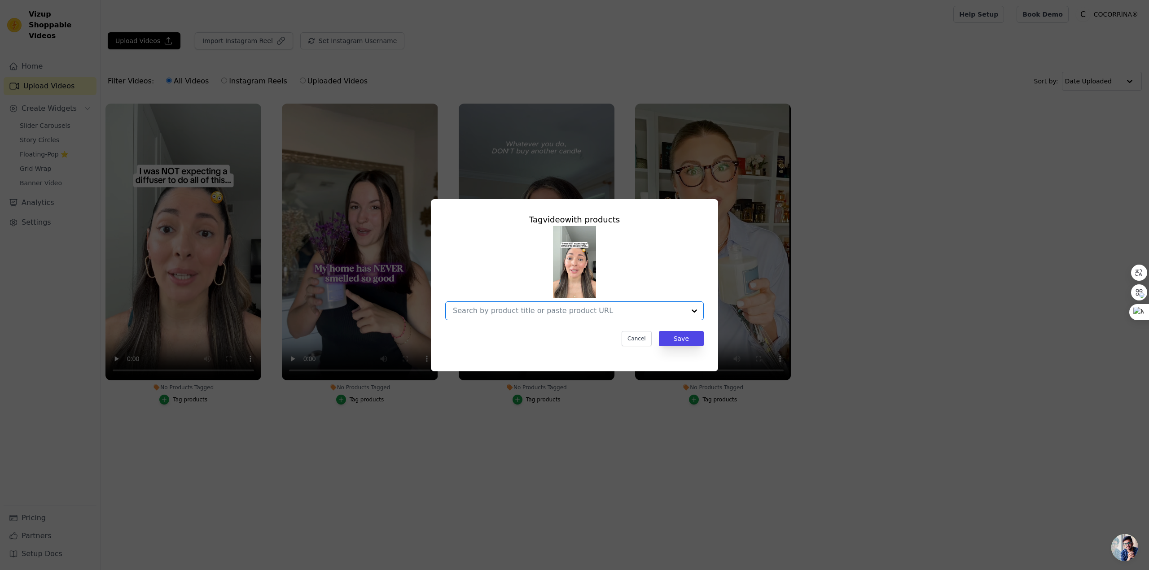
click at [577, 313] on input "No Products Tagged Tag video with products Option undefined, selected. Select i…" at bounding box center [569, 310] width 232 height 9
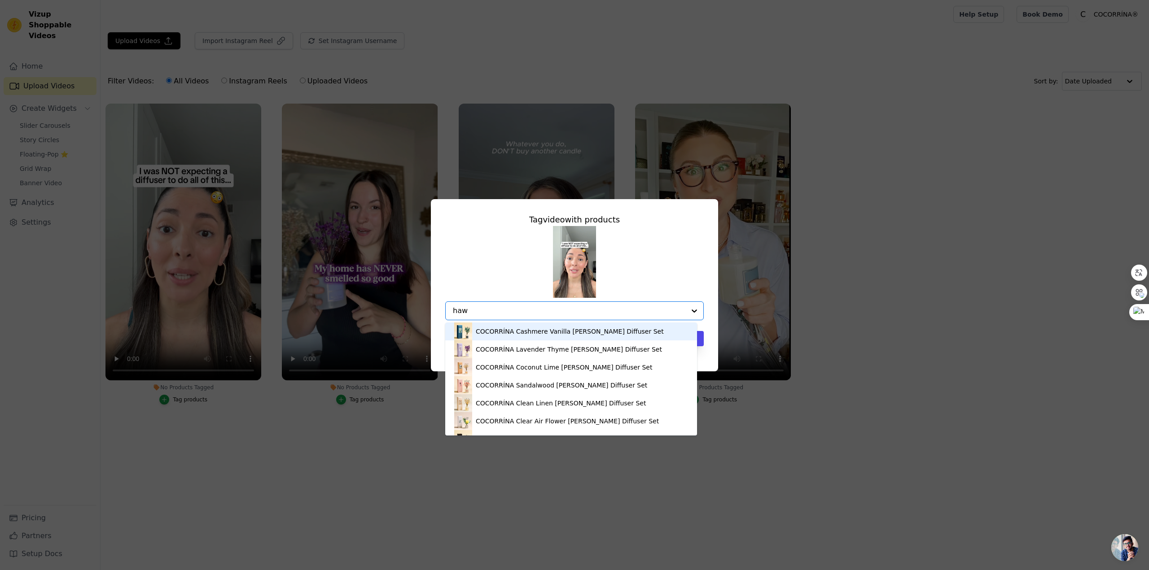
type input "hawa"
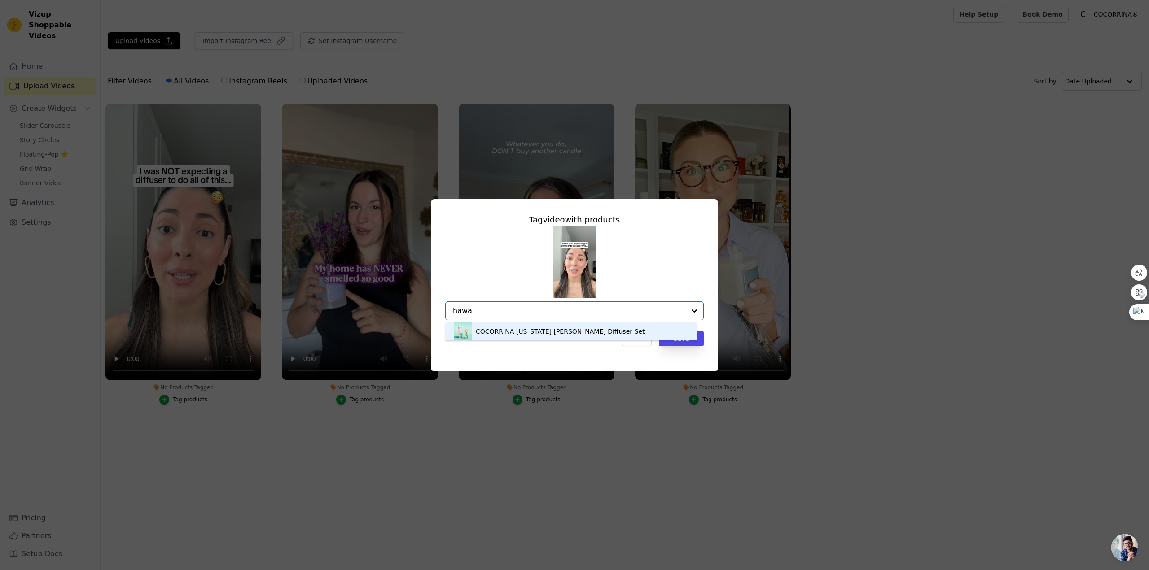
click at [540, 330] on div "COCORRÍNA [US_STATE] [PERSON_NAME] Diffuser Set" at bounding box center [560, 331] width 169 height 9
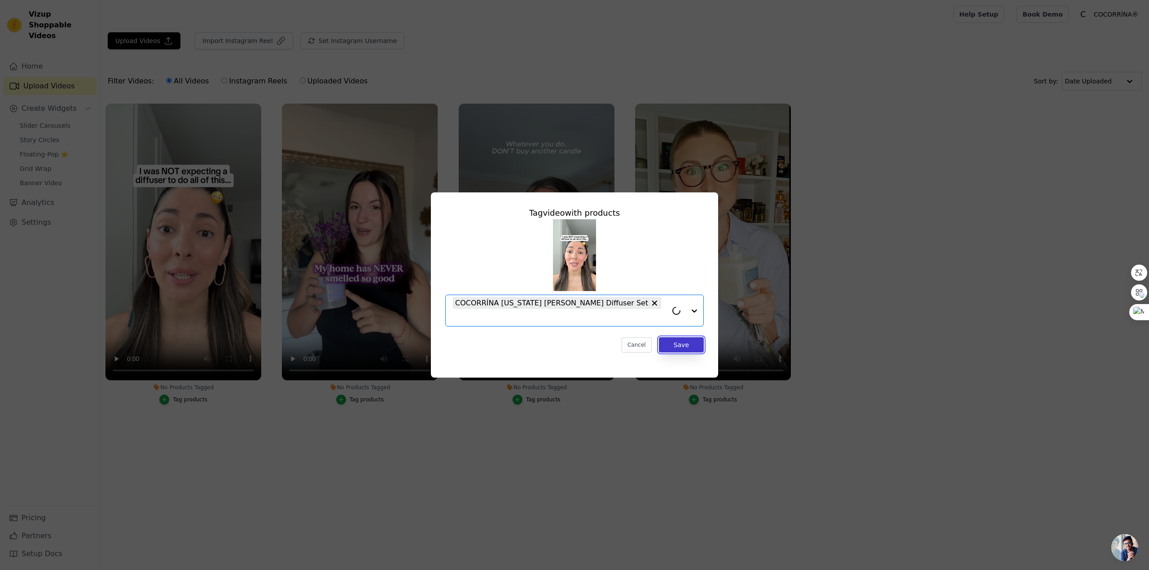
click at [679, 339] on button "Save" at bounding box center [681, 344] width 45 height 15
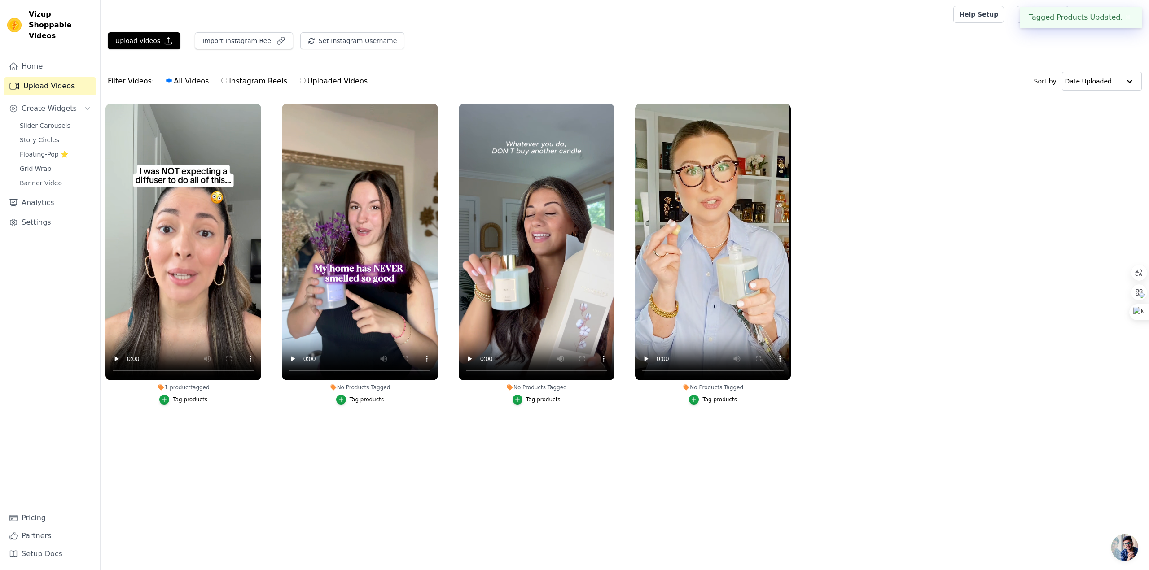
click at [364, 400] on div "Tag products" at bounding box center [367, 399] width 35 height 7
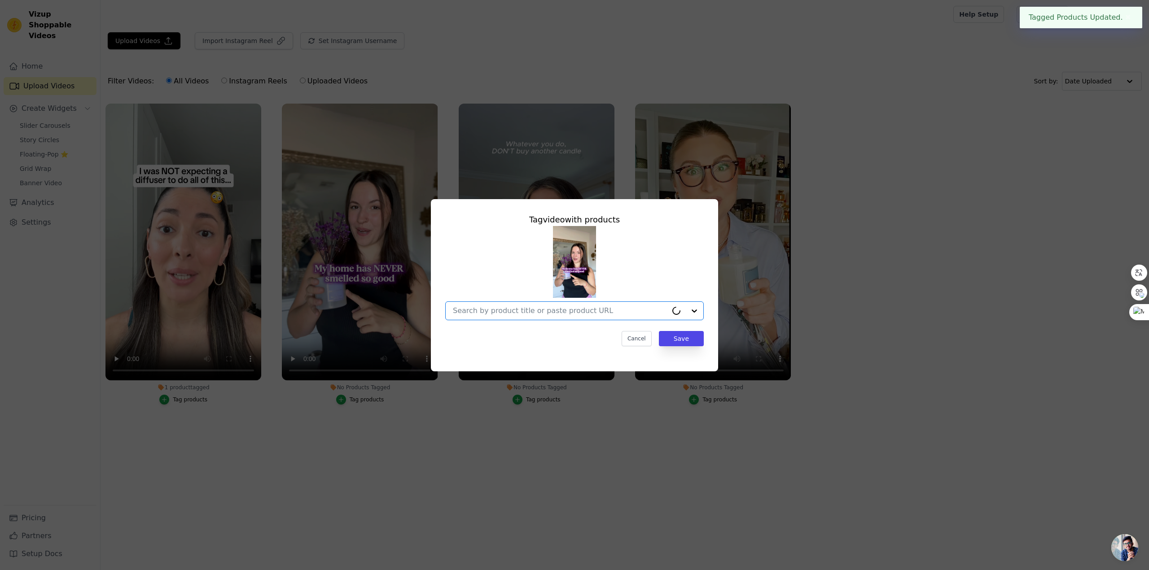
click at [601, 309] on input "No Products Tagged Tag video with products Option undefined, selected. Select i…" at bounding box center [560, 310] width 214 height 9
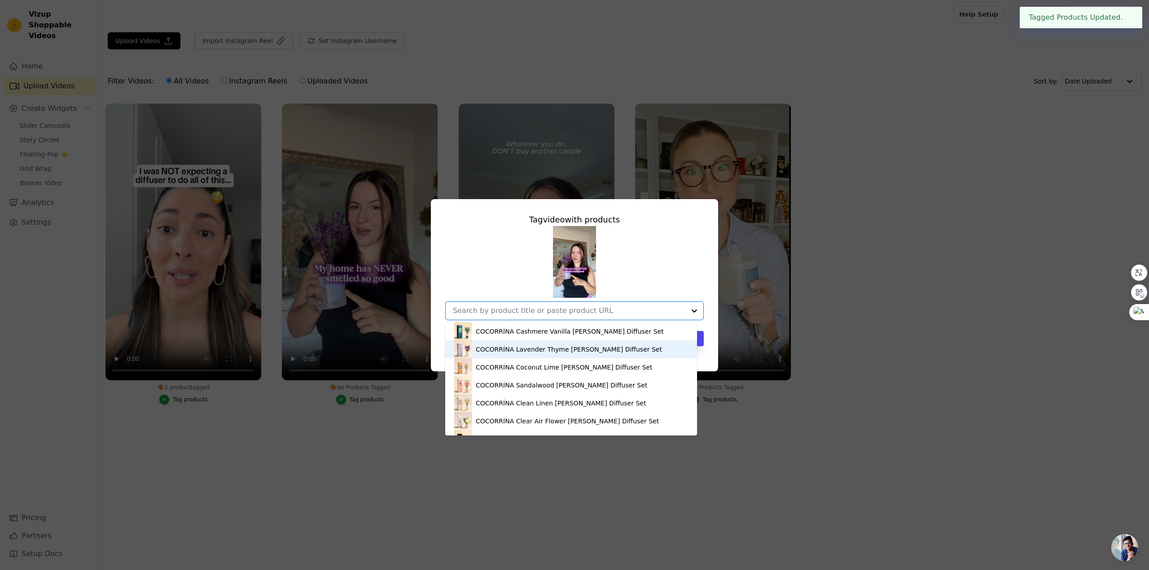
click at [537, 348] on div "COCORRÍNA Lavender Thyme [PERSON_NAME] Diffuser Set" at bounding box center [569, 349] width 186 height 9
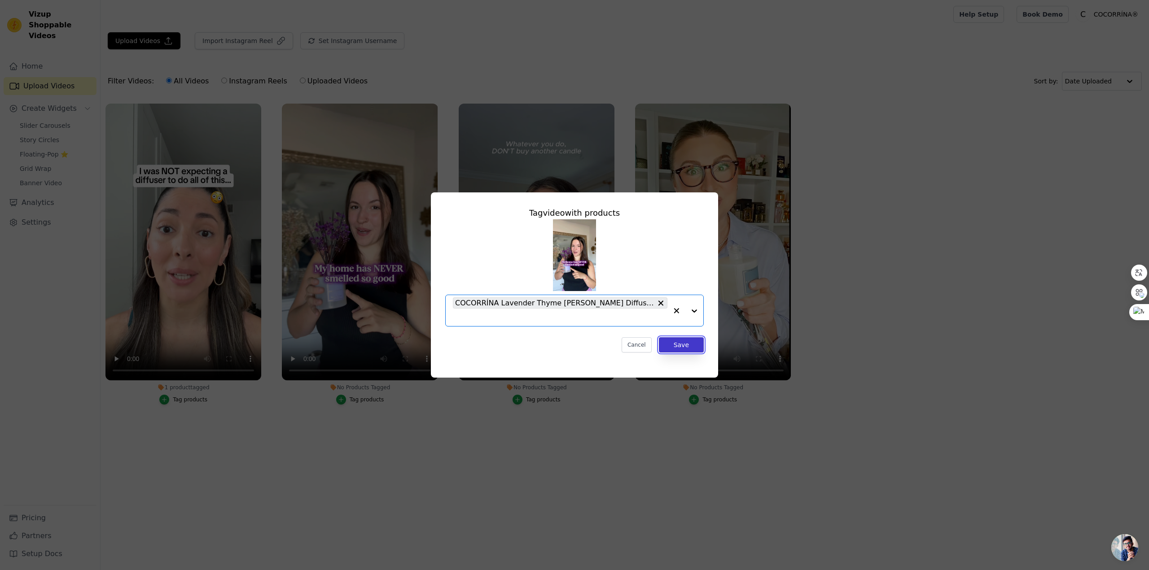
click at [687, 342] on button "Save" at bounding box center [681, 344] width 45 height 15
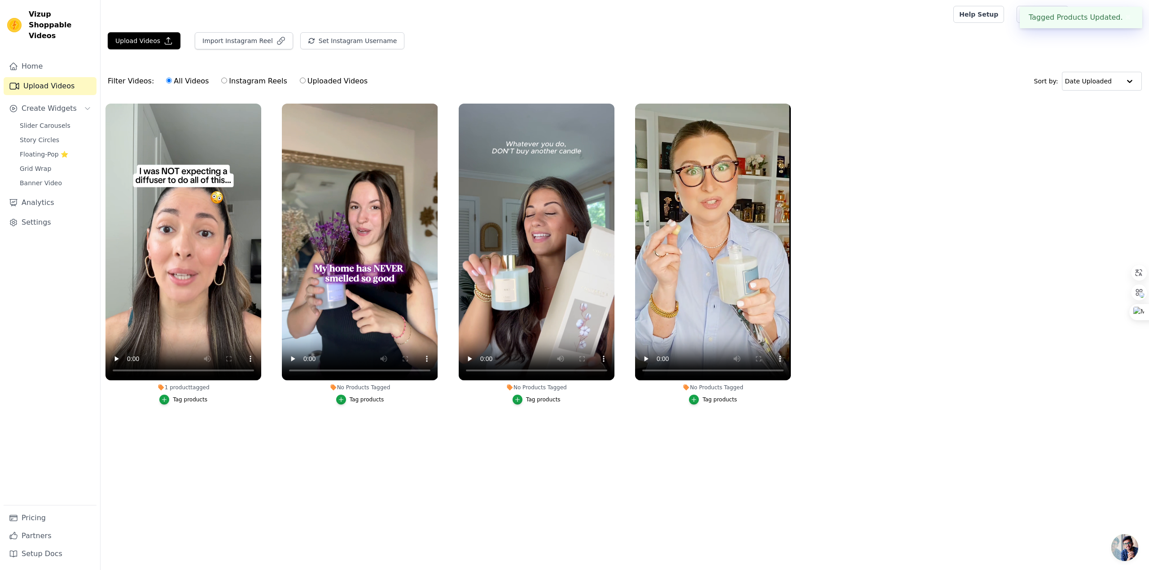
click at [534, 402] on div "Tag products" at bounding box center [543, 399] width 35 height 7
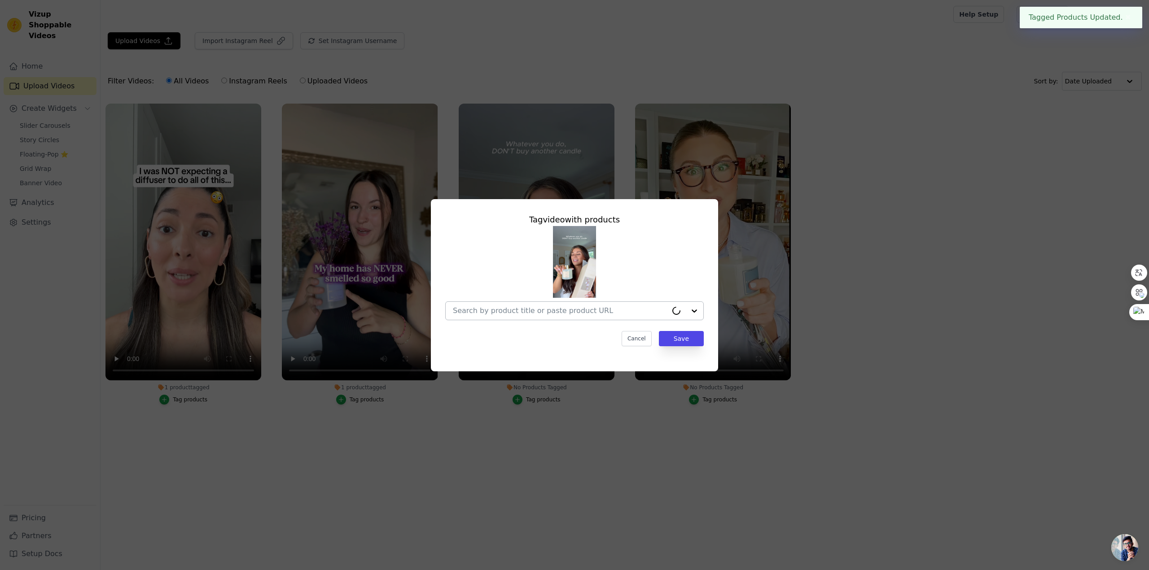
click at [590, 306] on input "No Products Tagged Tag video with products Cancel Save Tag products" at bounding box center [560, 310] width 214 height 9
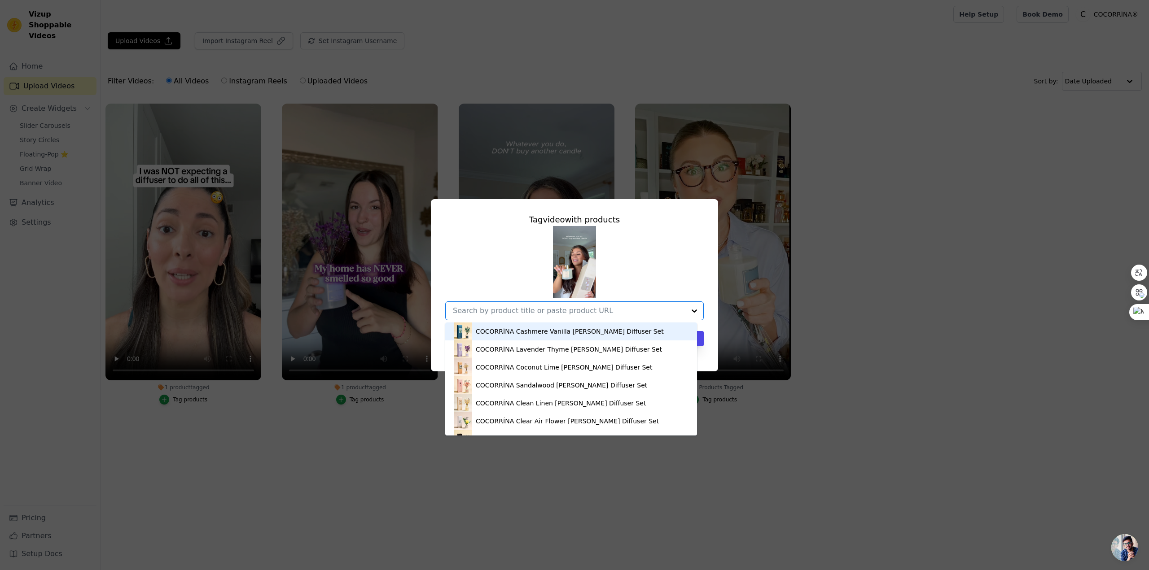
drag, startPoint x: 535, startPoint y: 372, endPoint x: 474, endPoint y: 309, distance: 87.6
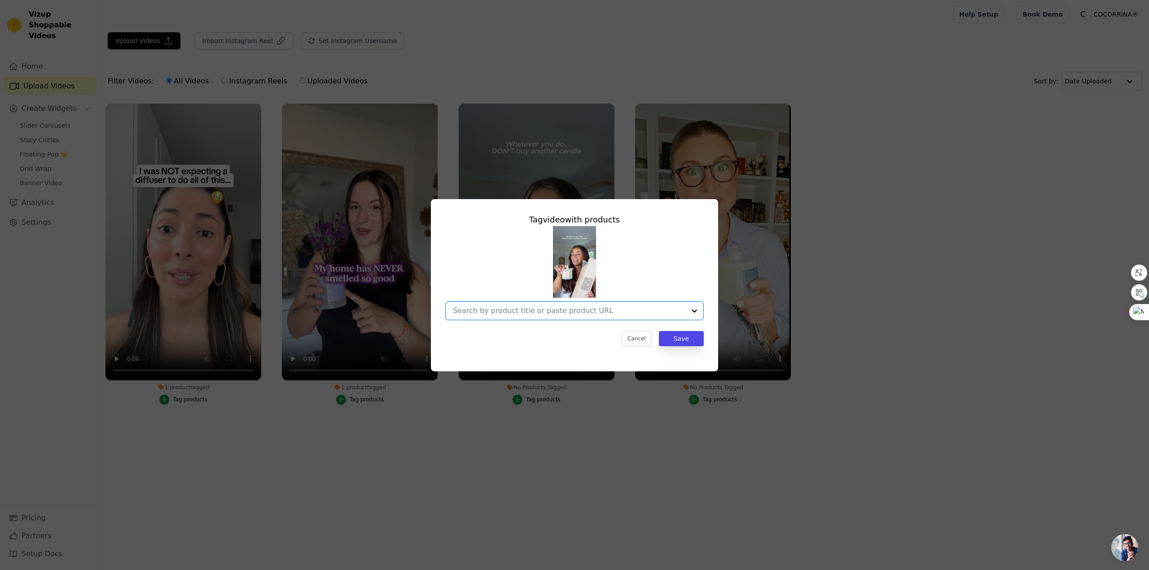
click at [474, 310] on input "No Products Tagged Tag video with products Option undefined, selected. Select i…" at bounding box center [569, 310] width 232 height 9
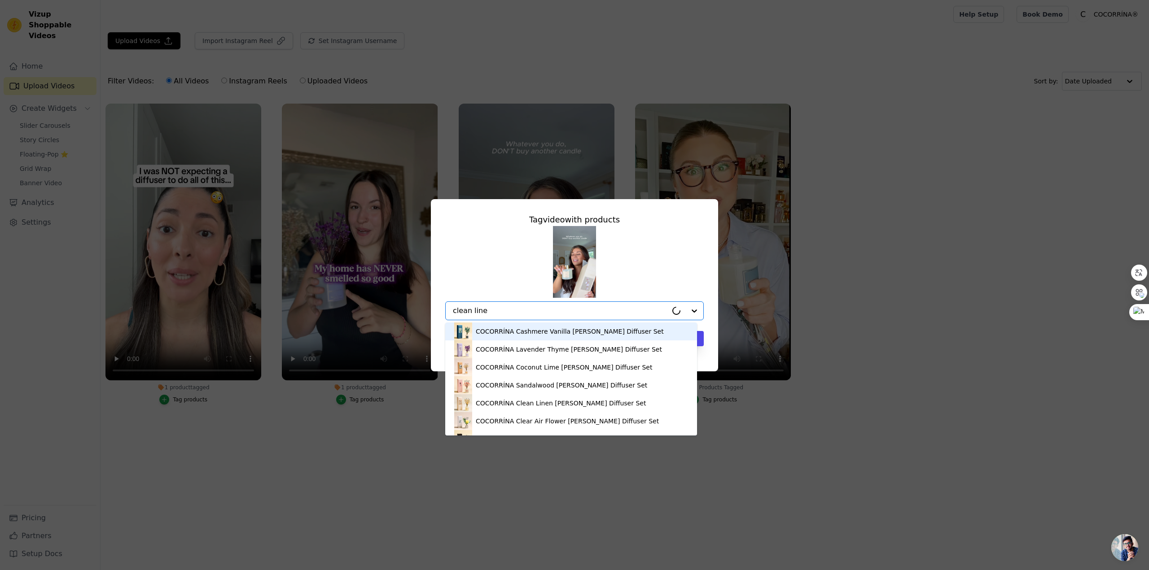
type input "clean linen"
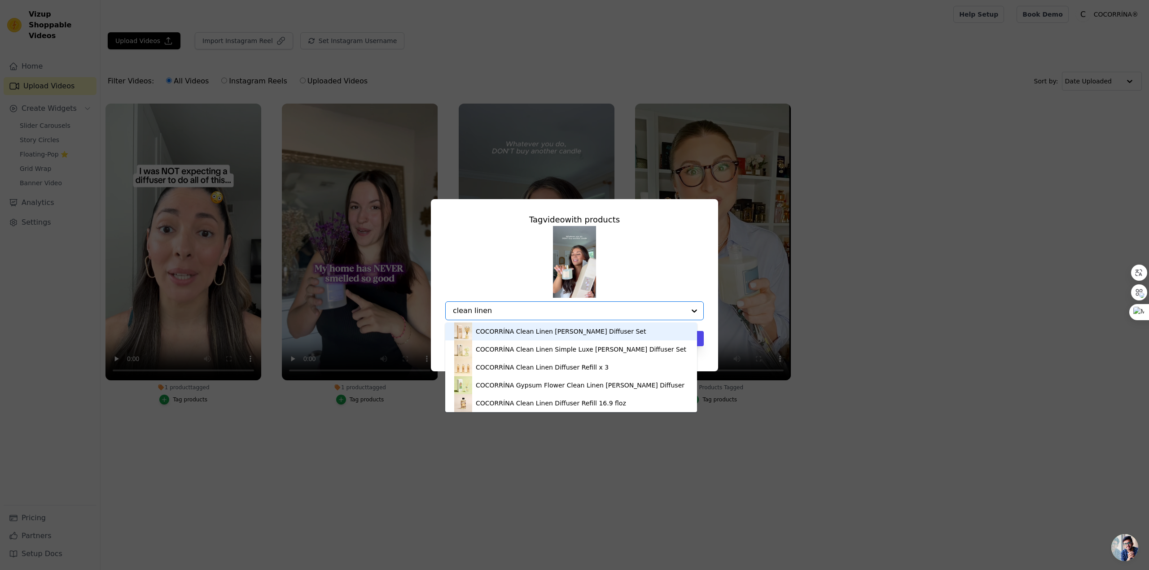
click at [503, 335] on div "COCORRÍNA Clean Linen [PERSON_NAME] Diffuser Set" at bounding box center [561, 331] width 170 height 9
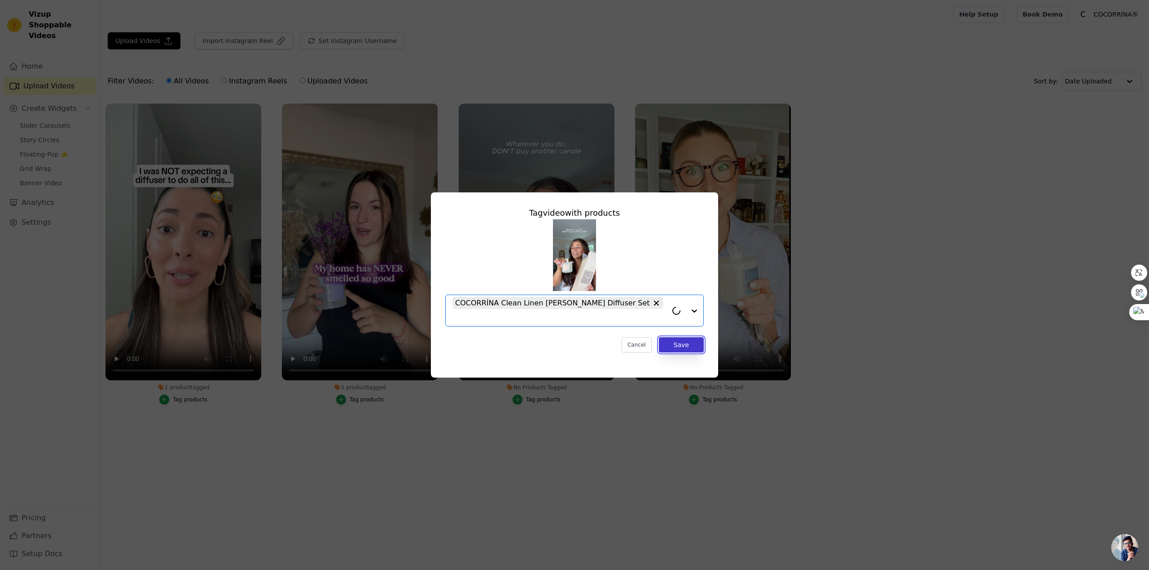
click at [701, 340] on button "Save" at bounding box center [681, 344] width 45 height 15
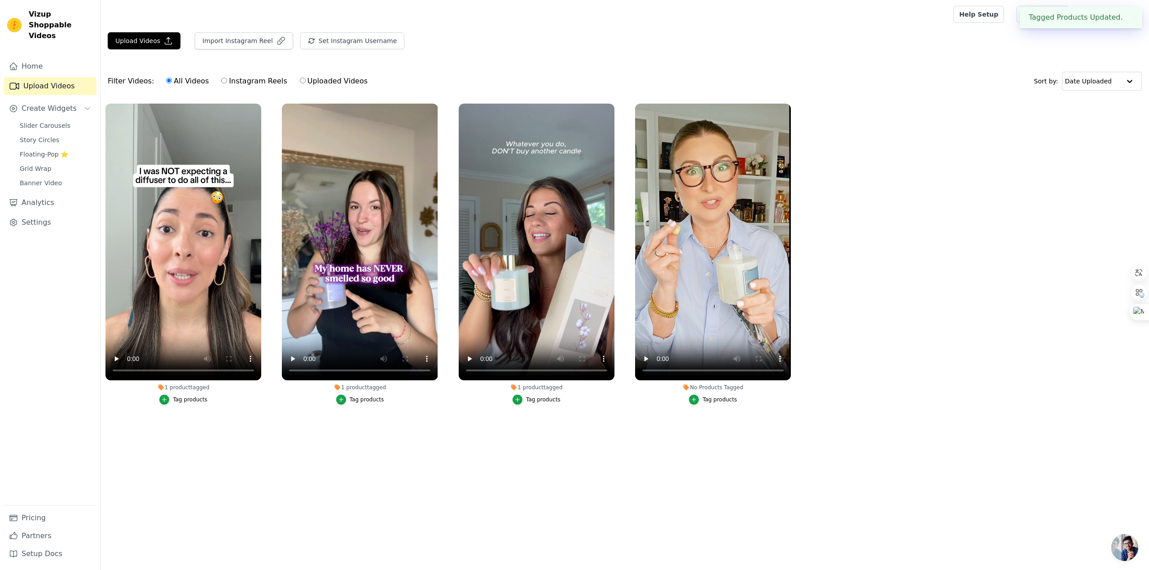
click at [717, 400] on div "Tag products" at bounding box center [719, 399] width 35 height 7
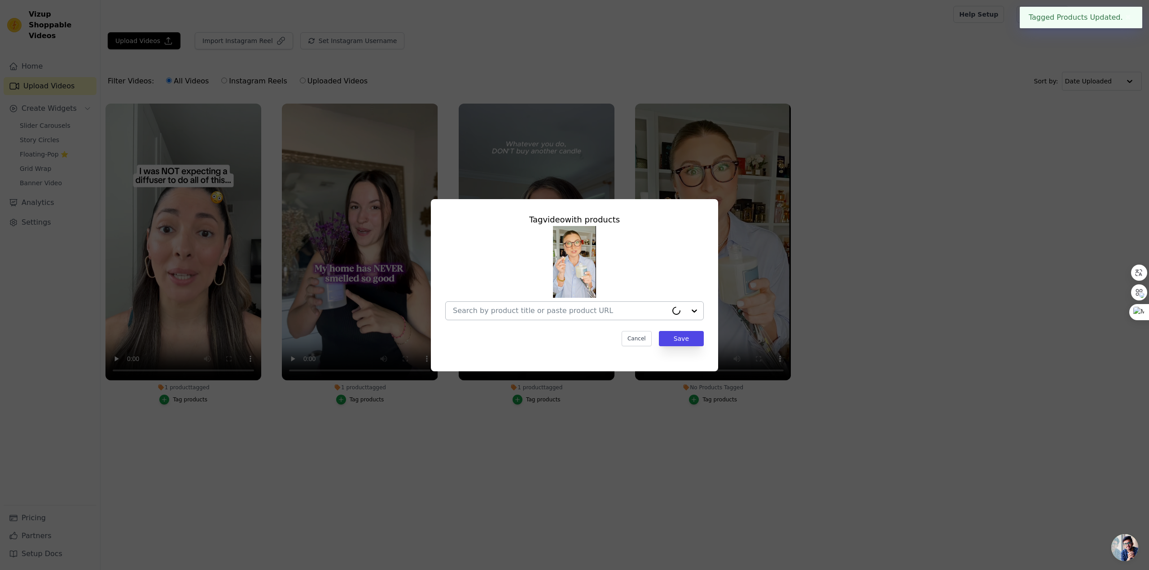
click at [544, 316] on div at bounding box center [560, 311] width 214 height 18
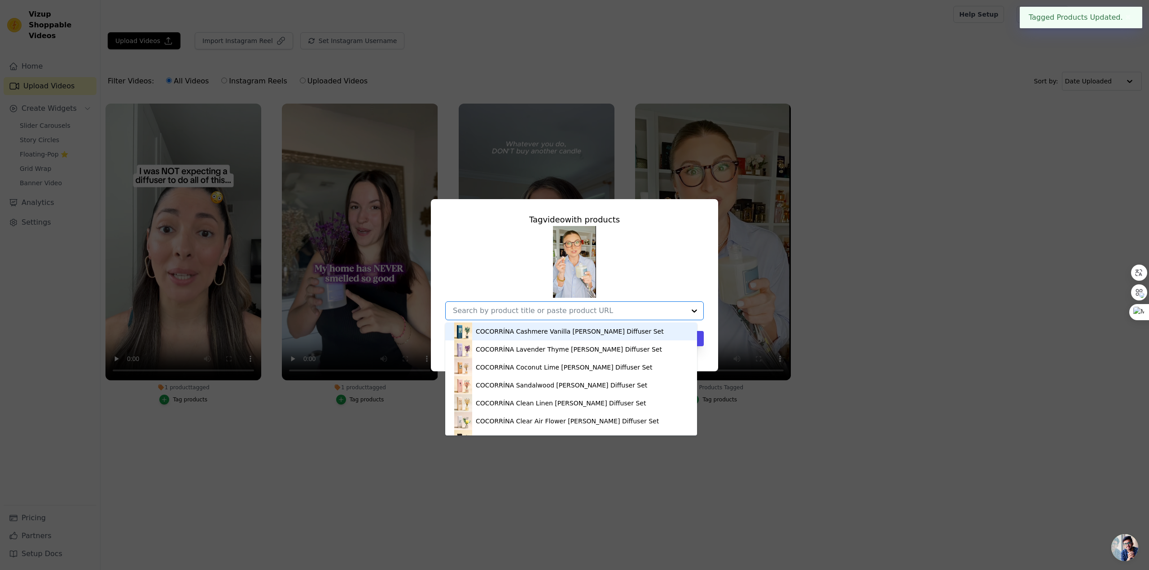
type input "c"
click at [539, 336] on div "COCORRÍNA Cashmere Vanilla [PERSON_NAME] Diffuser Set" at bounding box center [571, 332] width 234 height 18
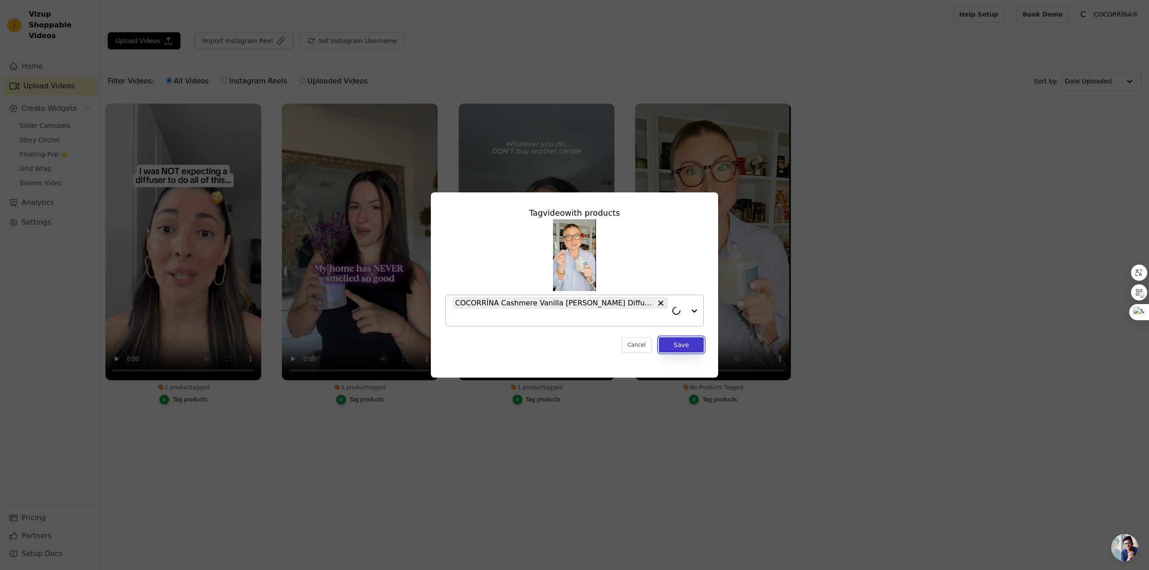
click at [682, 338] on button "Save" at bounding box center [681, 344] width 45 height 15
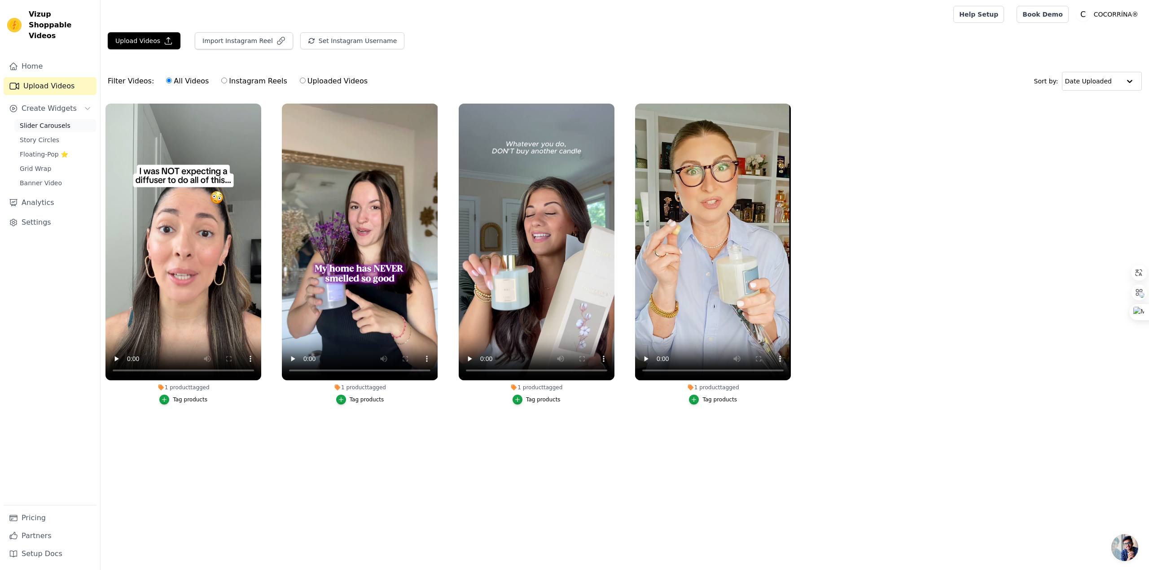
click at [38, 121] on span "Slider Carousels" at bounding box center [45, 125] width 51 height 9
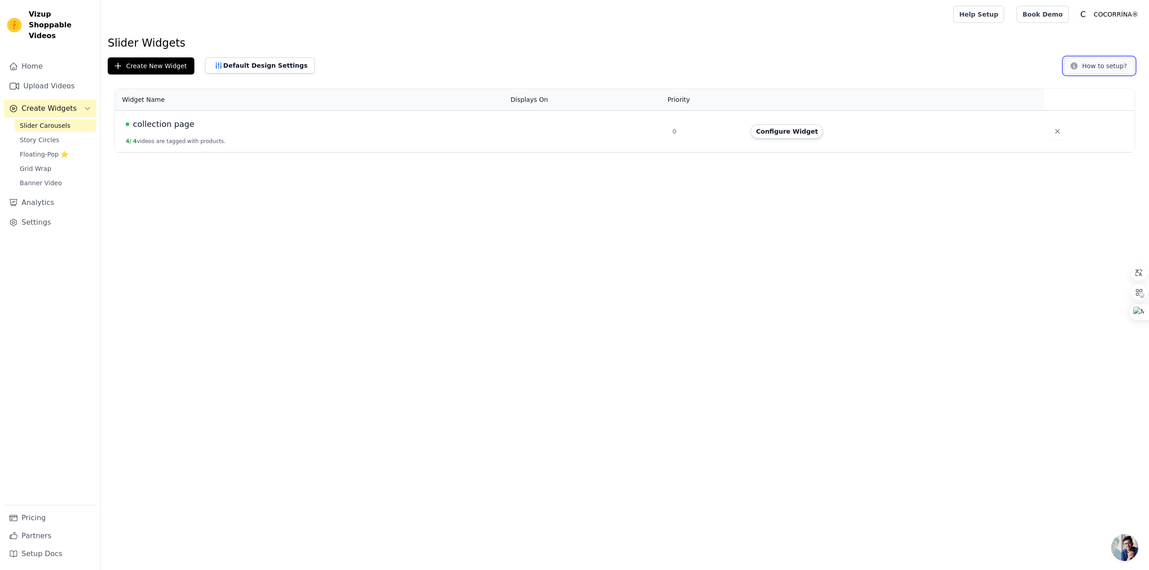
click at [1096, 67] on button "How to setup?" at bounding box center [1098, 65] width 71 height 17
click at [799, 134] on button "Configure Widget" at bounding box center [786, 131] width 73 height 14
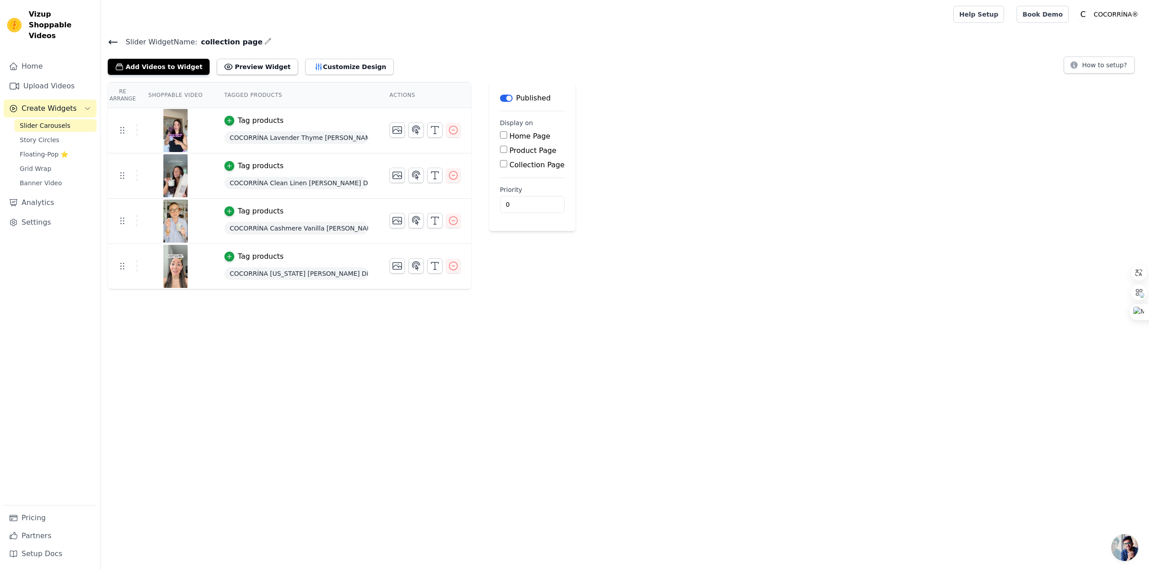
click at [503, 165] on input "Collection Page" at bounding box center [503, 163] width 7 height 7
checkbox input "true"
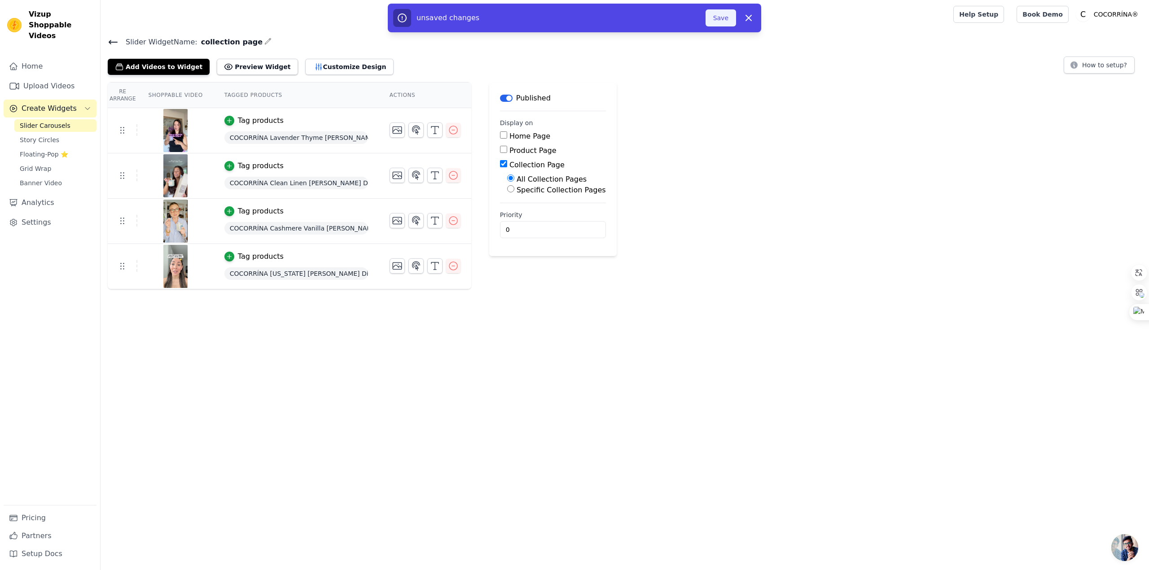
click at [728, 15] on button "Save" at bounding box center [720, 17] width 31 height 17
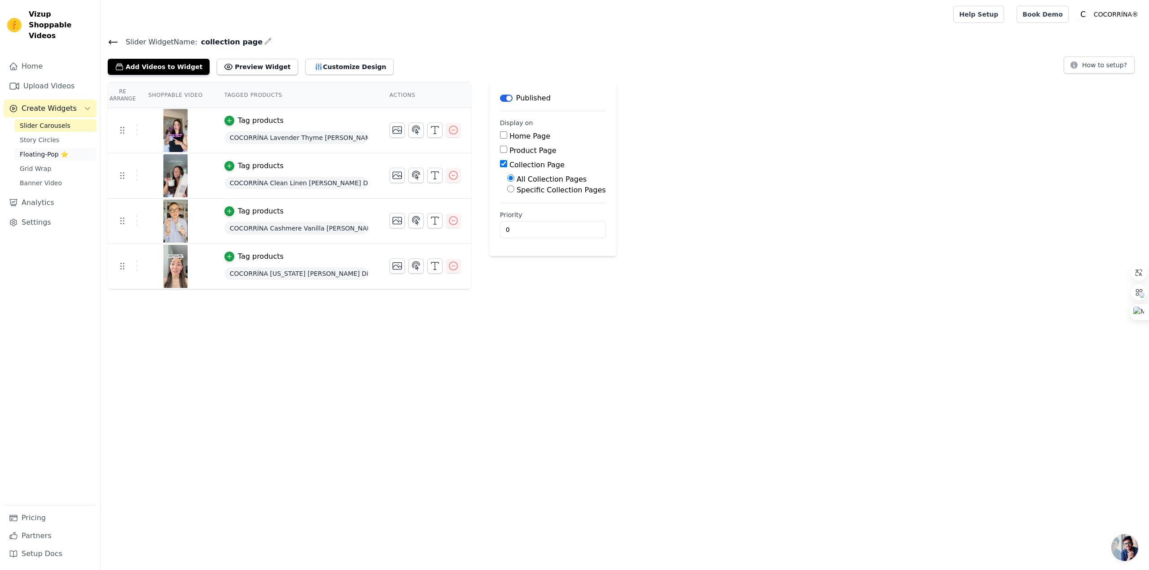
click at [35, 150] on span "Floating-Pop ⭐" at bounding box center [44, 154] width 48 height 9
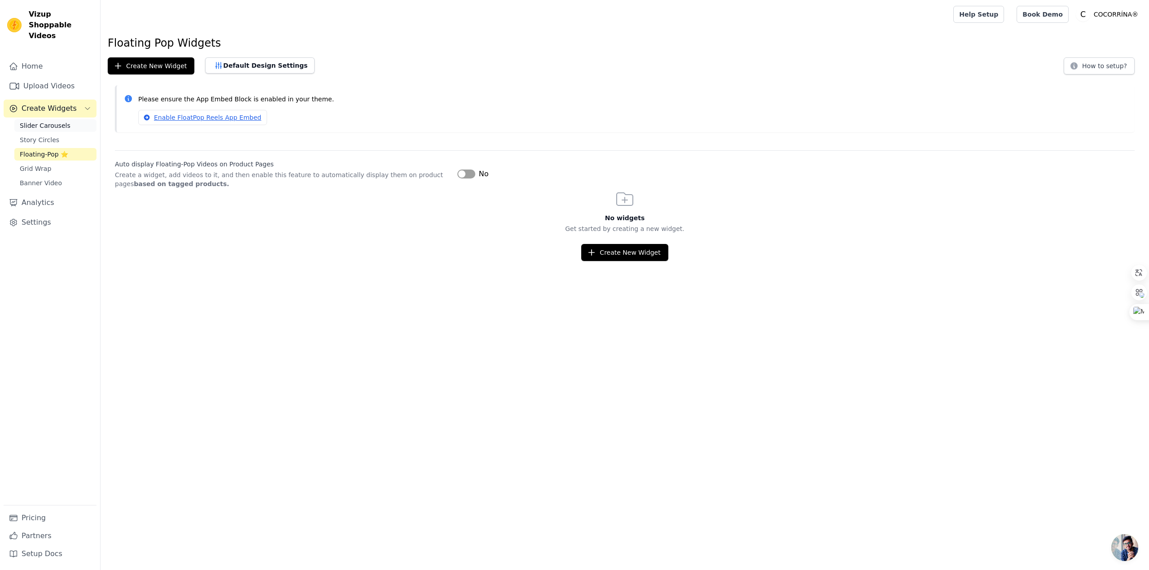
click at [57, 121] on span "Slider Carousels" at bounding box center [45, 125] width 51 height 9
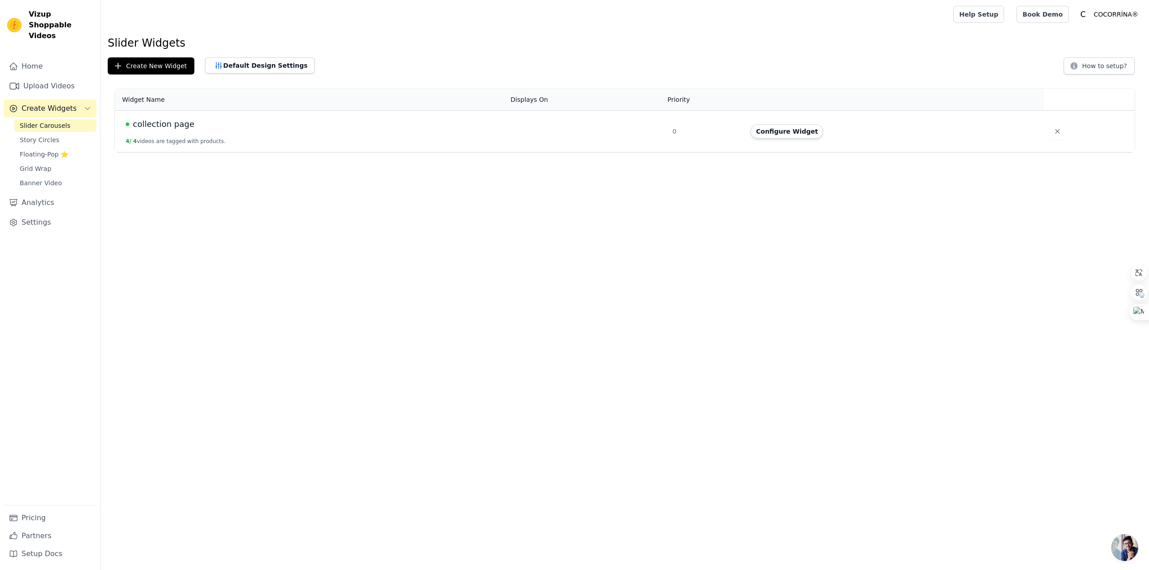
click at [195, 124] on div "collection page" at bounding box center [313, 124] width 374 height 13
click at [774, 134] on button "Configure Widget" at bounding box center [786, 131] width 73 height 14
